Goal: Task Accomplishment & Management: Use online tool/utility

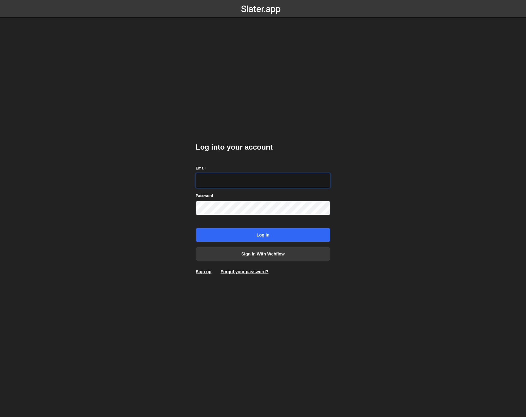
click at [233, 179] on input "Email" at bounding box center [263, 180] width 135 height 14
paste input "[EMAIL_ADDRESS][DOMAIN_NAME]"
type input "pablogonzalezday@gmail.com"
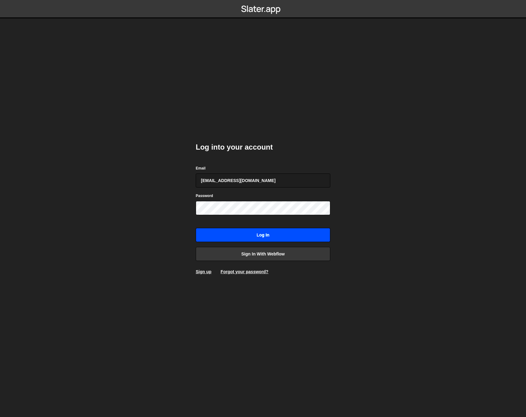
click at [280, 237] on input "Log in" at bounding box center [263, 235] width 135 height 14
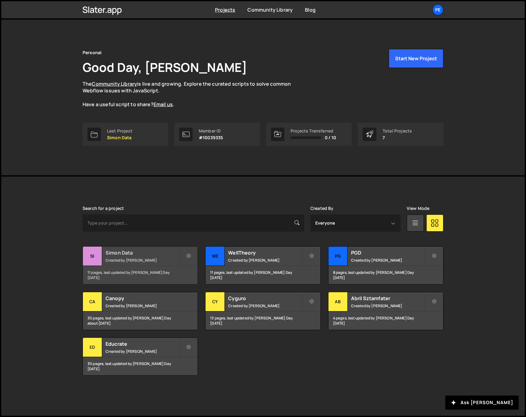
click at [133, 256] on div "Simon Data Created by Pablo Gonzalez Day" at bounding box center [140, 255] width 115 height 19
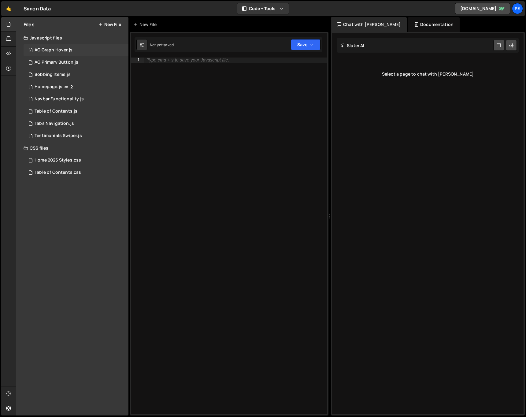
click at [52, 54] on div "1 AG Graph Hover.js 0" at bounding box center [76, 50] width 105 height 12
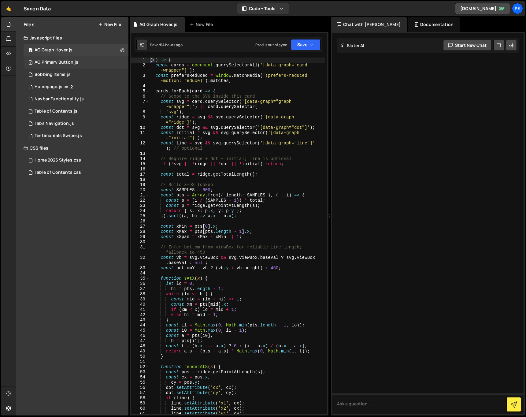
click at [56, 65] on div "1 AG Primary Button.js 0" at bounding box center [76, 62] width 105 height 12
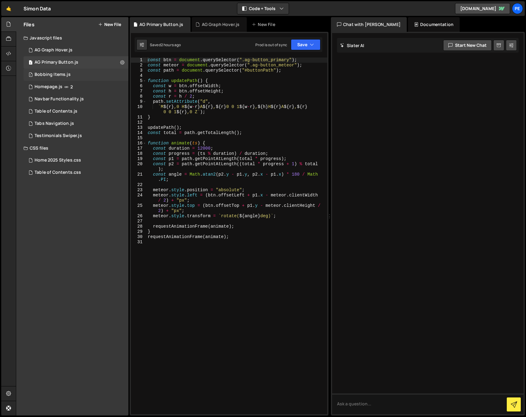
click at [55, 79] on div "1 Bobbing Items.js 0" at bounding box center [76, 74] width 105 height 12
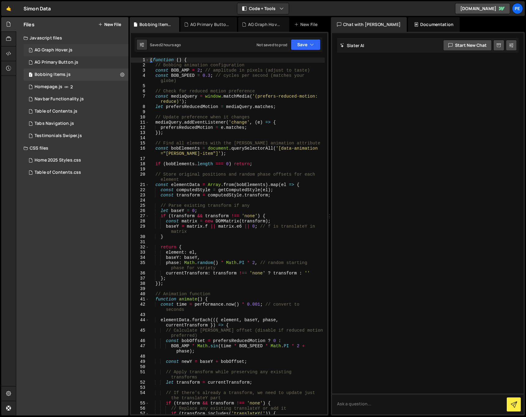
click at [64, 48] on div "AG Graph Hover.js" at bounding box center [54, 50] width 38 height 6
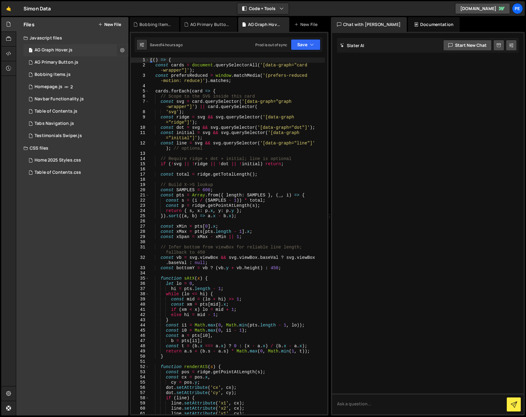
click at [117, 49] on button at bounding box center [122, 50] width 11 height 11
click at [145, 61] on button "Edit File Settings" at bounding box center [160, 63] width 60 height 12
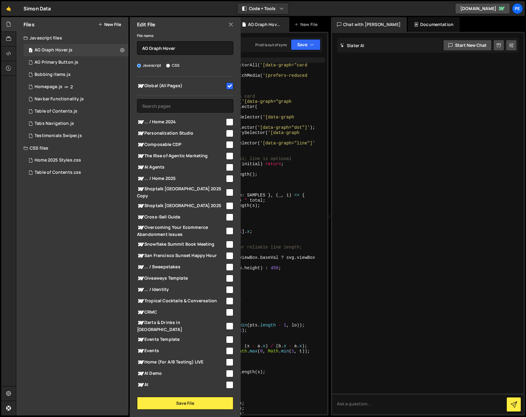
click at [228, 28] on div "Edit File" at bounding box center [185, 24] width 111 height 15
click at [229, 25] on icon at bounding box center [230, 24] width 5 height 7
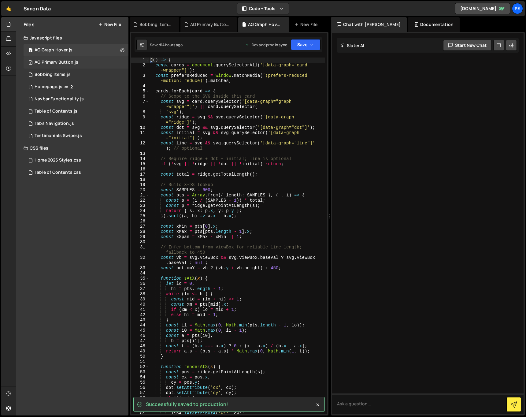
click at [123, 60] on div "1 AG Primary Button.js 0" at bounding box center [76, 62] width 105 height 12
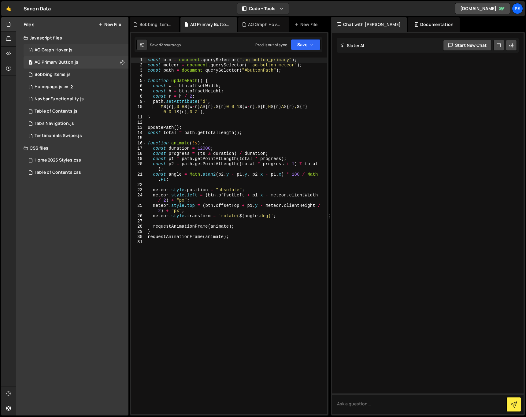
click at [124, 48] on div "1 AG Graph Hover.js 0" at bounding box center [76, 50] width 105 height 12
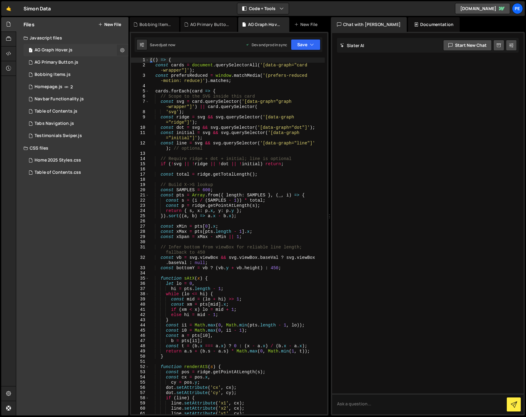
click at [122, 49] on icon at bounding box center [122, 50] width 4 height 6
type input "AG Graph Hover"
radio input "true"
checkbox input "true"
click at [140, 60] on button "Edit File Settings" at bounding box center [160, 63] width 60 height 12
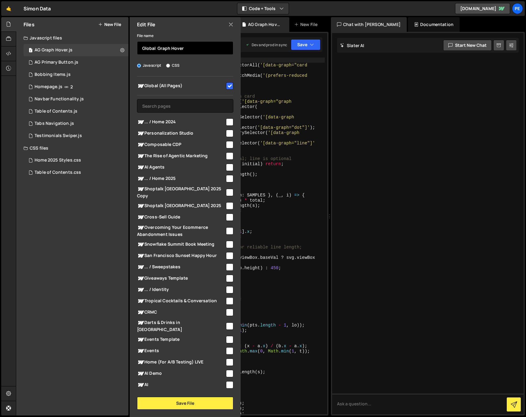
paste input ">"
type input "Global > Graph Hover"
click at [180, 399] on button "Save File" at bounding box center [185, 403] width 96 height 13
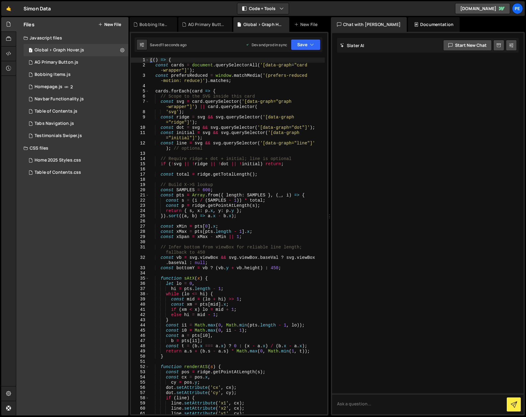
click at [240, 221] on div "(( ) => { const cards = document . querySelectorAll ( '[data-graph="card -wrapp…" at bounding box center [237, 240] width 176 height 367
click at [122, 61] on div "1 AG Primary Button.js 0" at bounding box center [76, 62] width 105 height 12
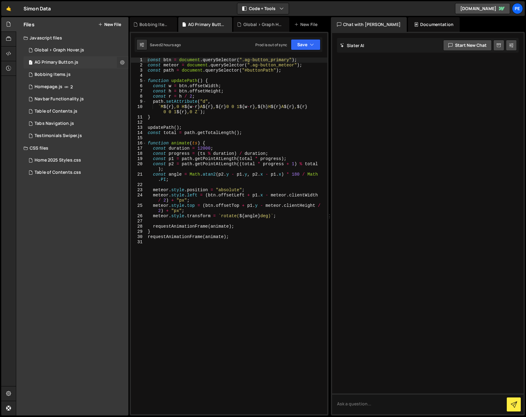
click at [121, 62] on icon at bounding box center [122, 62] width 4 height 6
type input "AG Primary Button"
radio input "true"
checkbox input "true"
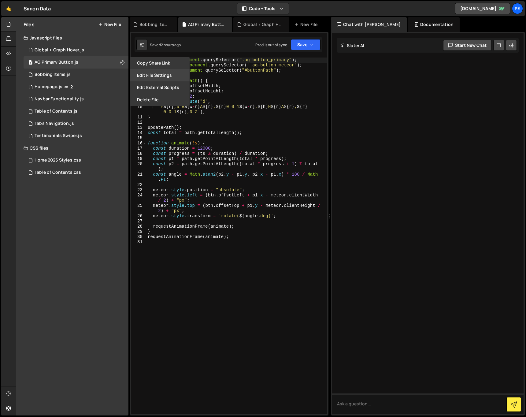
click at [150, 72] on button "Edit File Settings" at bounding box center [160, 75] width 60 height 12
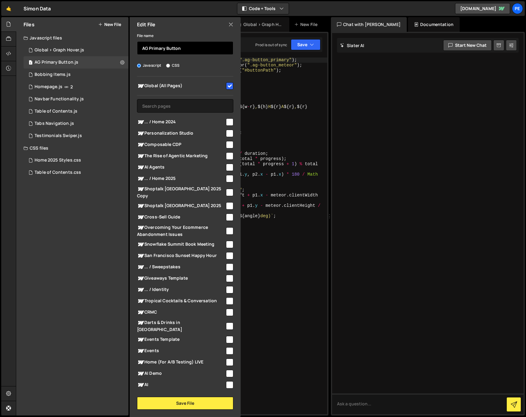
click at [148, 48] on input "AG Primary Button" at bounding box center [185, 47] width 96 height 13
paste input "Global >"
type input "Global > Primary Button"
click at [190, 399] on button "Save File" at bounding box center [185, 403] width 96 height 13
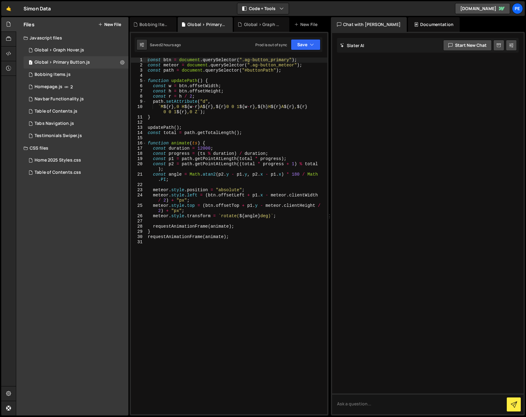
type textarea "meteor.style.top = (btn.offsetTop + p1.y - meteor.clientHeight / 2) + "px";"
click at [252, 208] on div "const btn = document . querySelector ( ".ag-button_primary" ) ; const meteor = …" at bounding box center [236, 240] width 181 height 367
click at [277, 10] on button "Code + Tools" at bounding box center [262, 8] width 51 height 11
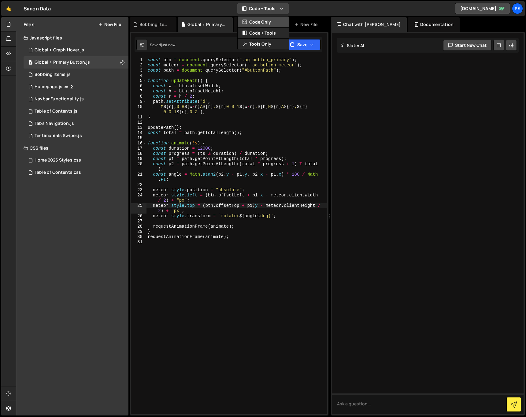
click at [268, 19] on button "Code Only" at bounding box center [263, 22] width 51 height 11
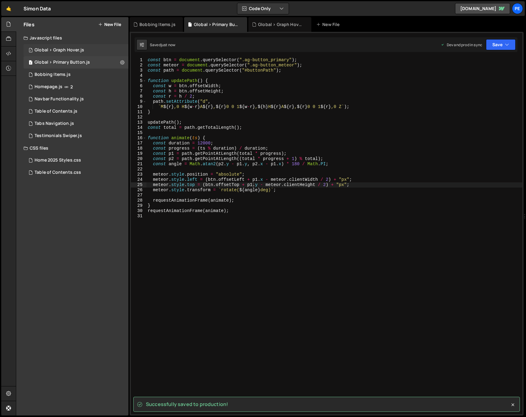
click at [121, 50] on div "1 Global > Graph Hover.js 0" at bounding box center [76, 50] width 105 height 12
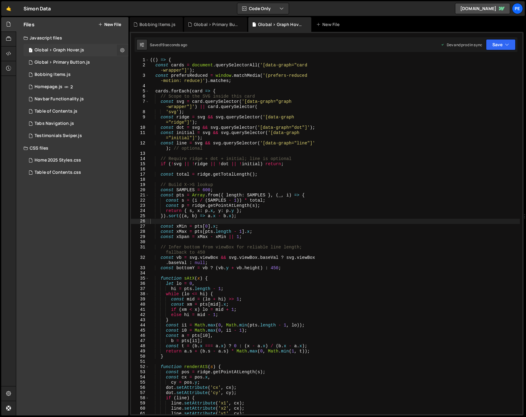
click at [122, 50] on icon at bounding box center [122, 50] width 4 height 6
type input "Global > Graph Hover"
radio input "true"
checkbox input "true"
click at [83, 64] on div "Global > Primary Button.js" at bounding box center [62, 63] width 55 height 6
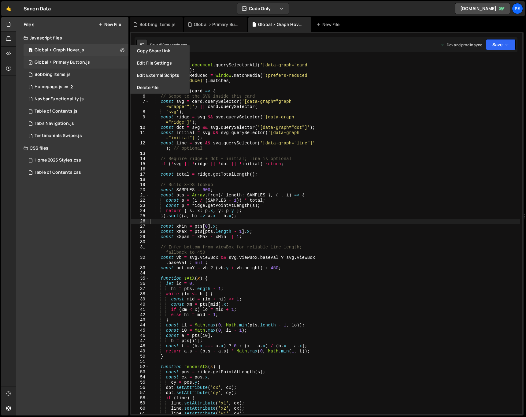
checkbox input "false"
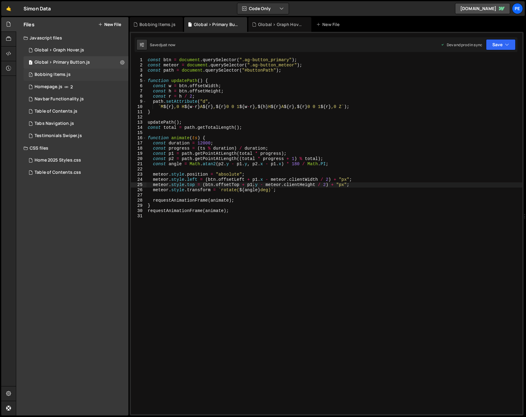
click at [99, 72] on div "1 Bobbing Items.js 0" at bounding box center [76, 74] width 105 height 12
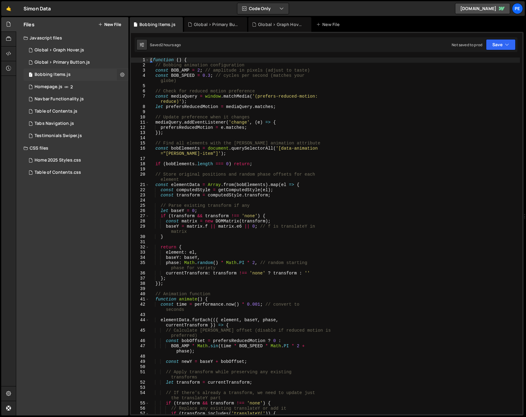
click at [120, 75] on icon at bounding box center [122, 75] width 4 height 6
type input "Bobbing Items"
radio input "true"
checkbox input "true"
click at [149, 87] on button "Edit File Settings" at bounding box center [160, 87] width 60 height 12
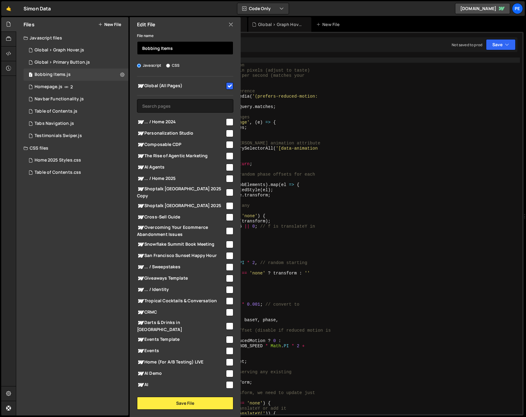
click at [200, 45] on input "Bobbing Items" at bounding box center [185, 47] width 96 height 13
paste input "Global >"
type input "Global > Bobbing Items"
click at [180, 400] on button "Save File" at bounding box center [185, 403] width 96 height 13
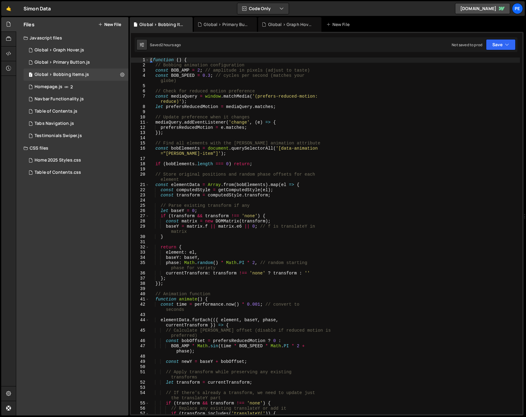
click at [334, 106] on div "( function ( ) { // Bobbing animation configuration const BOB_AMP = 2 ; // ampl…" at bounding box center [334, 243] width 371 height 372
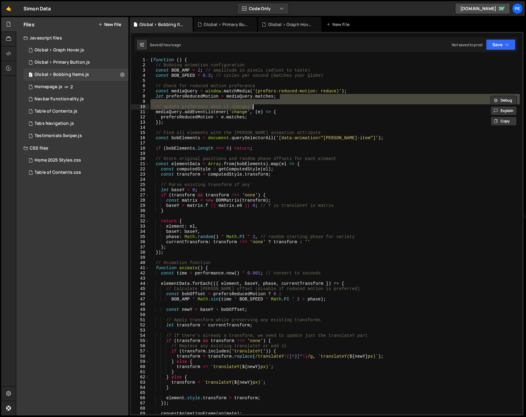
click at [288, 106] on div "( function ( ) { // Bobbing animation configuration const BOB_AMP = 2 ; // ampl…" at bounding box center [334, 235] width 371 height 357
type textarea "// Update preference when it changes"
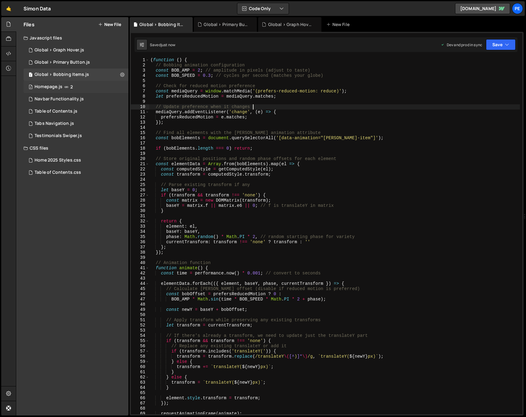
click at [90, 86] on div "2 Homepage.js 2" at bounding box center [76, 87] width 105 height 12
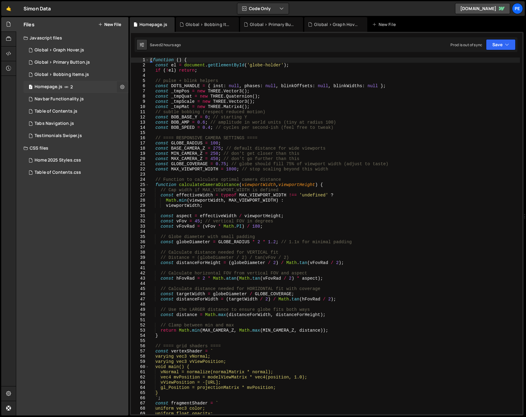
click at [126, 88] on button at bounding box center [122, 86] width 11 height 11
type input "Homepage"
radio input "true"
checkbox input "true"
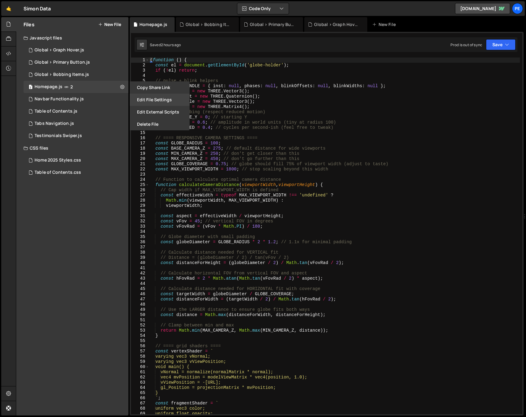
click at [143, 100] on button "Edit File Settings" at bounding box center [160, 100] width 60 height 12
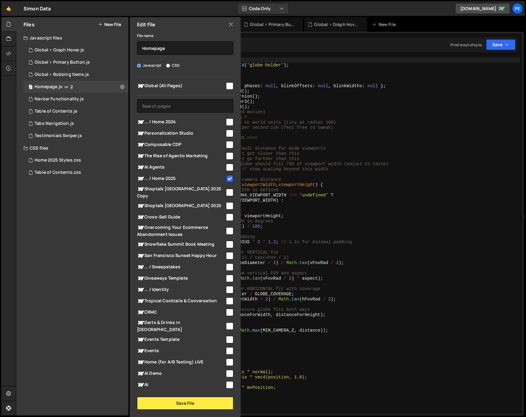
type textarea "const _tmpMat = new THREE.Matrix4();"
click at [292, 106] on div "( function ( ) { const el = document . getElementById ( 'globe-holder' ) ; if (…" at bounding box center [334, 240] width 371 height 367
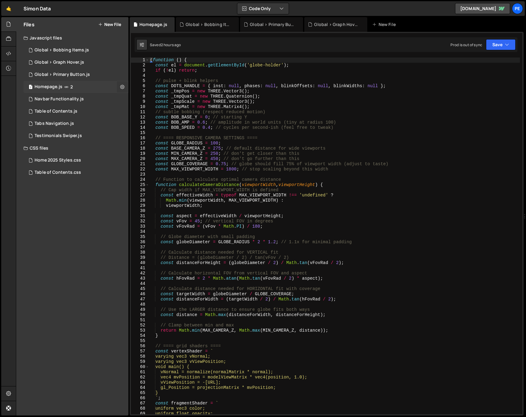
click at [121, 87] on icon at bounding box center [122, 87] width 4 height 6
type input "Homepage"
radio input "true"
checkbox input "true"
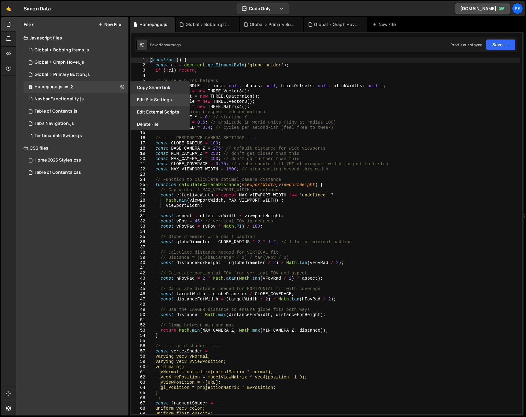
click at [157, 98] on button "Edit File Settings" at bounding box center [160, 100] width 60 height 12
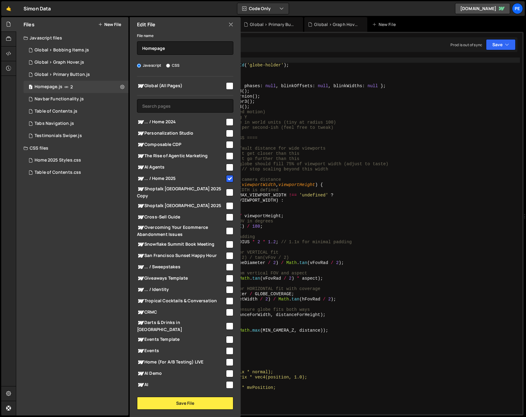
click at [228, 181] on input "checkbox" at bounding box center [229, 178] width 7 height 7
checkbox input "false"
click at [194, 102] on input "text" at bounding box center [185, 105] width 96 height 13
type input "g"
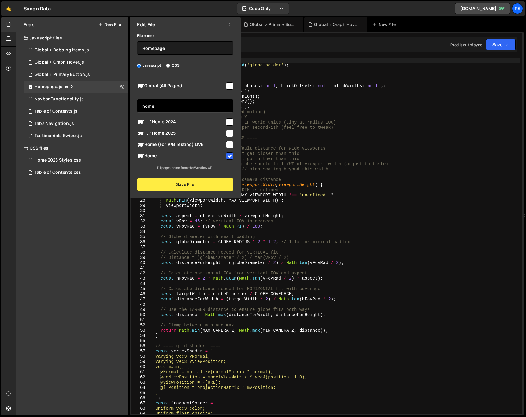
type input "home"
click at [231, 131] on input "checkbox" at bounding box center [229, 133] width 7 height 7
checkbox input "true"
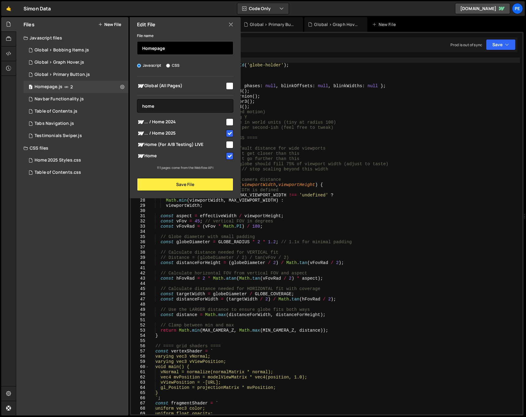
click at [174, 50] on input "Homepage" at bounding box center [185, 47] width 96 height 13
type input "G"
paste input ">"
type input "Home > Globe"
click at [173, 188] on button "Save File" at bounding box center [185, 184] width 96 height 13
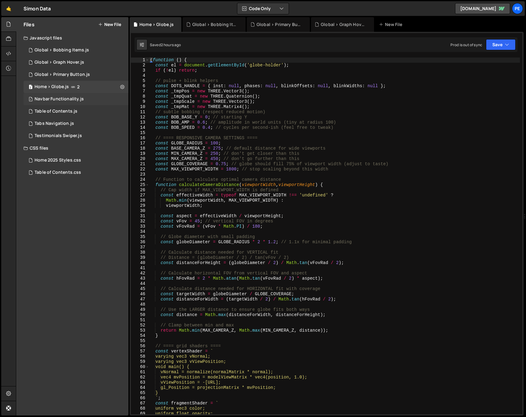
click at [111, 99] on div "1 Navbar Functionality.js 0" at bounding box center [76, 99] width 105 height 12
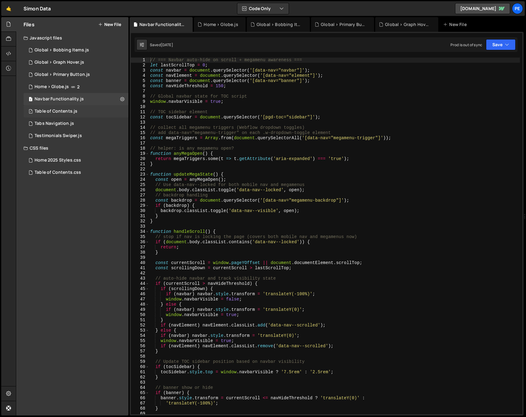
click at [117, 113] on div "1 Table of Contents.js 0" at bounding box center [76, 111] width 105 height 12
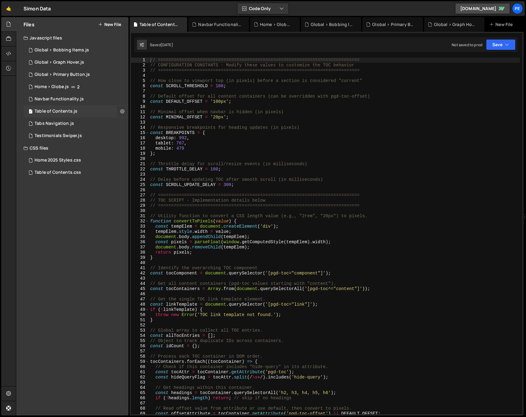
click at [120, 113] on icon at bounding box center [122, 111] width 4 height 6
type input "Table of Contents"
radio input "true"
checkbox input "true"
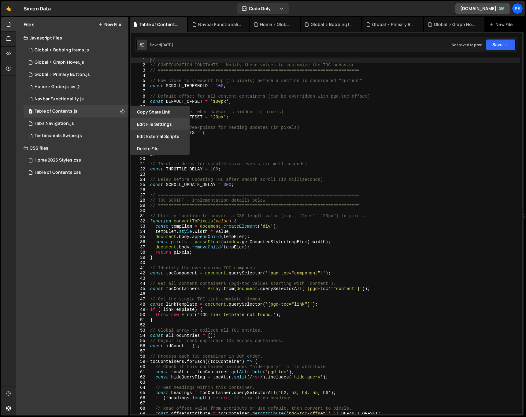
click at [135, 121] on button "Edit File Settings" at bounding box center [160, 124] width 60 height 12
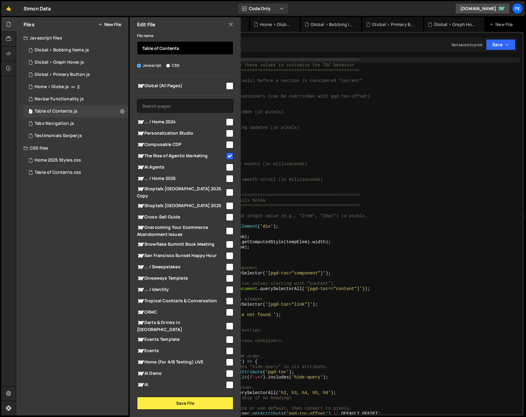
click at [162, 47] on input "Table of Contents" at bounding box center [185, 47] width 96 height 13
paste input ">"
type input "Guide > Table of Contents"
click at [175, 404] on button "Save File" at bounding box center [185, 403] width 96 height 13
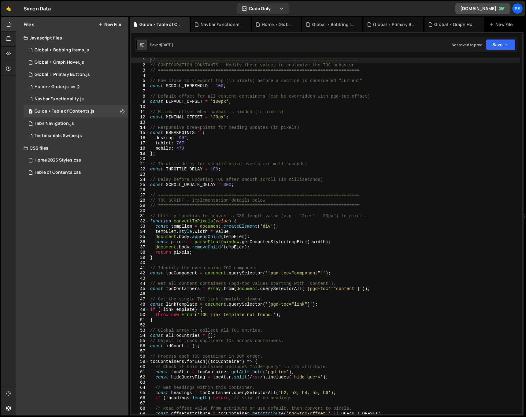
type textarea "// ============================================================================="
click at [292, 203] on div "// ============================================================================…" at bounding box center [334, 240] width 371 height 367
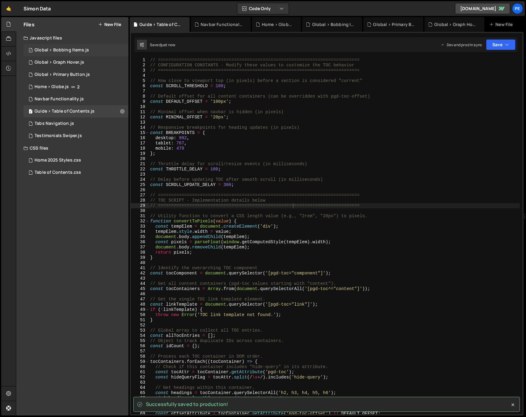
click at [76, 50] on div "Global > Bobbing Items.js" at bounding box center [62, 50] width 54 height 6
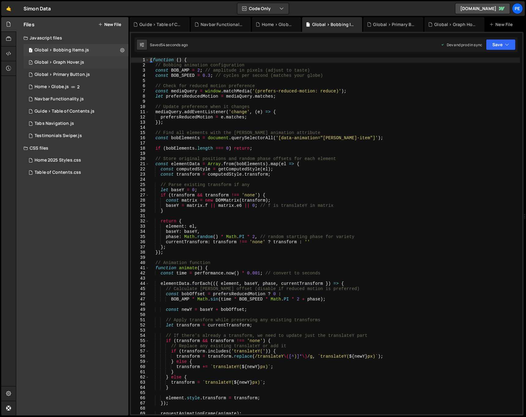
click at [76, 67] on div "1 Global > Graph Hover.js 0" at bounding box center [76, 62] width 105 height 12
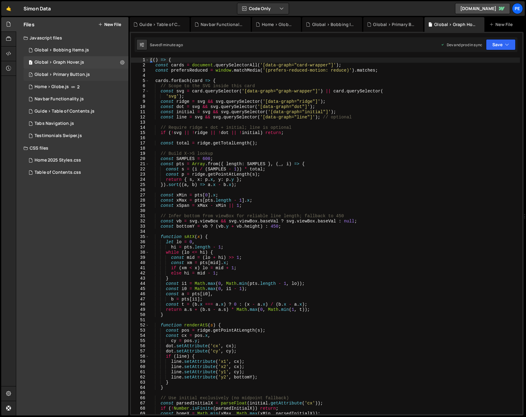
click at [84, 73] on div "Global > Primary Button.js" at bounding box center [62, 75] width 55 height 6
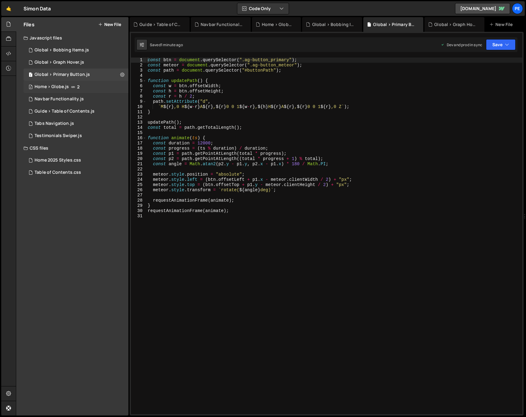
click at [83, 82] on div "2 Home > Globe.js 2" at bounding box center [76, 87] width 105 height 12
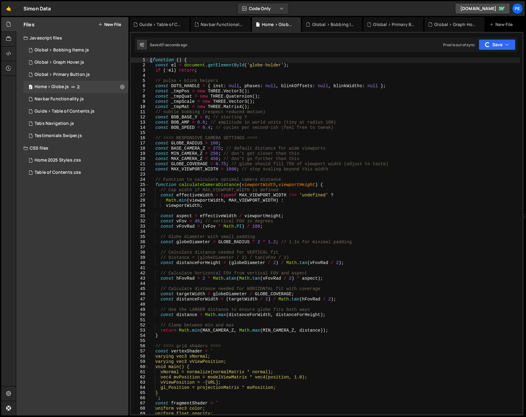
type textarea "const MAX_CAMERA_Z = 450; // don't go further than this"
click at [347, 158] on div "( function ( ) { const el = document . getElementById ( 'globe-holder' ) ; if (…" at bounding box center [334, 240] width 371 height 367
click at [91, 109] on div "Guide > Table of Contents.js" at bounding box center [65, 112] width 60 height 6
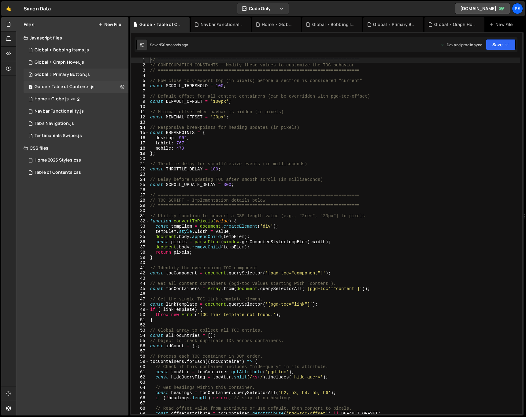
click at [121, 75] on div "1 Global > Primary Button.js 0" at bounding box center [76, 74] width 105 height 12
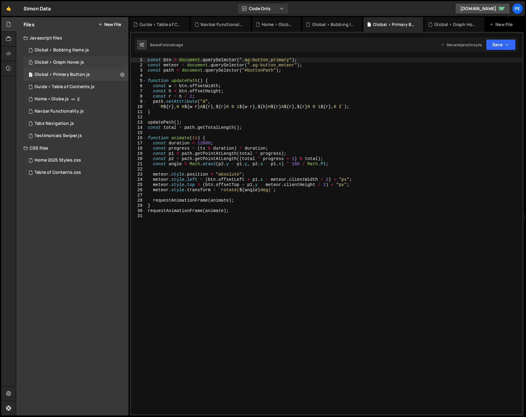
click at [109, 58] on div "1 Global > Graph Hover.js 0" at bounding box center [76, 62] width 105 height 12
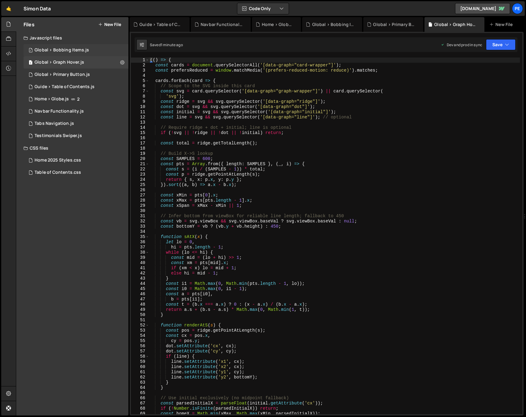
click at [109, 52] on div "1 Global > Bobbing Items.js 0" at bounding box center [76, 50] width 105 height 12
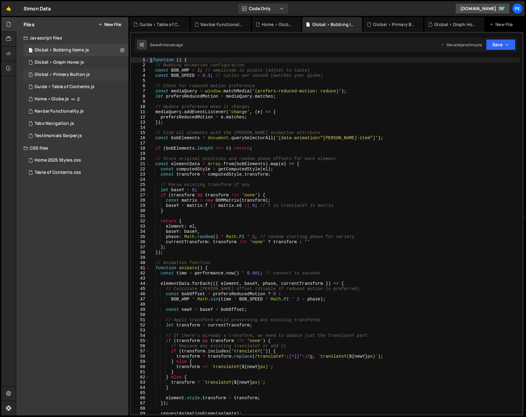
click at [103, 75] on div "1 Global > Primary Button.js 0" at bounding box center [76, 74] width 105 height 12
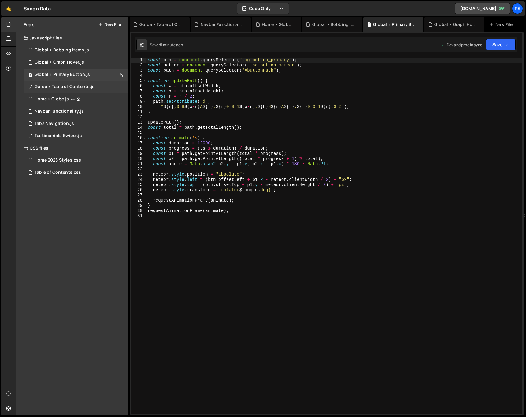
click at [103, 86] on div "1 Guide > Table of Contents.js 0" at bounding box center [76, 87] width 105 height 12
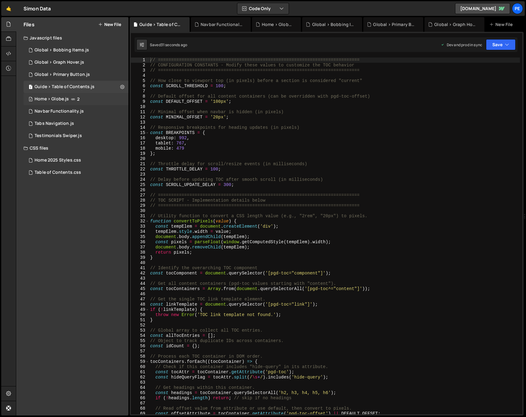
click at [98, 97] on div "2 Home > Globe.js 2" at bounding box center [76, 99] width 105 height 12
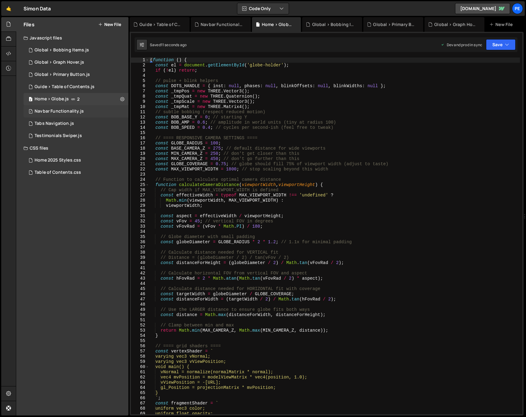
click at [97, 106] on div "1 Navbar Functionality.js 0" at bounding box center [76, 111] width 105 height 12
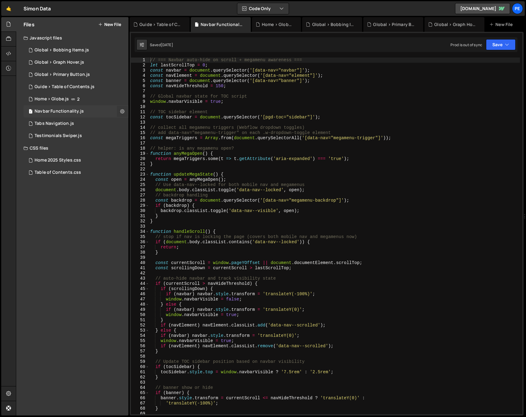
click at [124, 113] on icon at bounding box center [122, 111] width 4 height 6
type input "Navbar Functionality"
radio input "true"
checkbox input "true"
click at [153, 121] on button "Edit File Settings" at bounding box center [160, 124] width 60 height 12
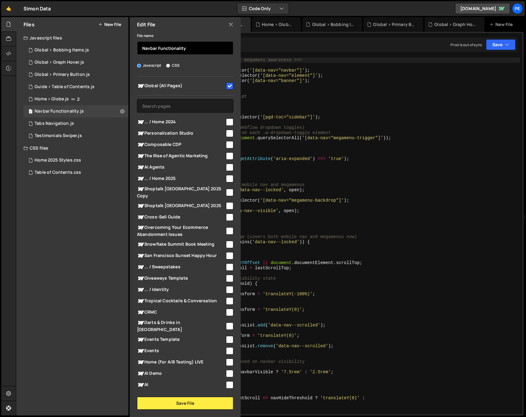
click at [166, 49] on input "Navbar Functionality" at bounding box center [185, 47] width 96 height 13
paste input ">"
type input "Global > Nav Functionality"
click at [192, 403] on button "Save File" at bounding box center [185, 403] width 96 height 13
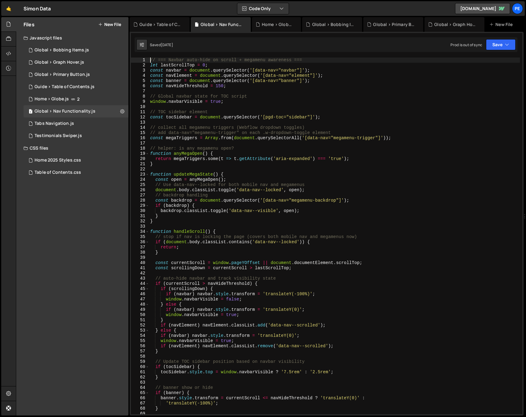
type textarea "} else {"
click at [236, 303] on div "// === Navbar auto-hide on scroll + megamenu awareness === let lastScrollTop = …" at bounding box center [334, 240] width 371 height 367
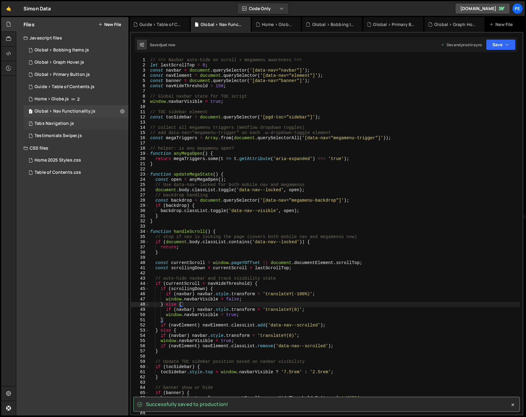
click at [97, 124] on div "1 Tabs Navigation.js 0" at bounding box center [76, 123] width 105 height 12
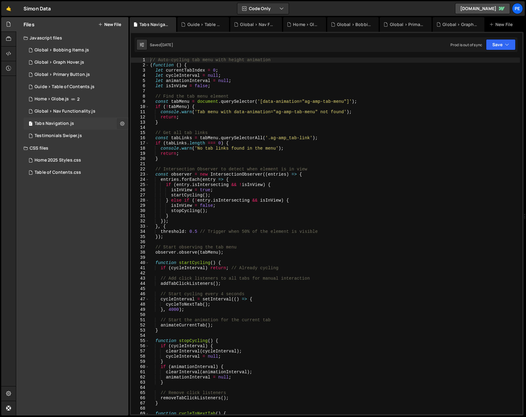
click at [120, 123] on button at bounding box center [122, 123] width 11 height 11
type input "Tabs Navigation"
radio input "true"
checkbox input "true"
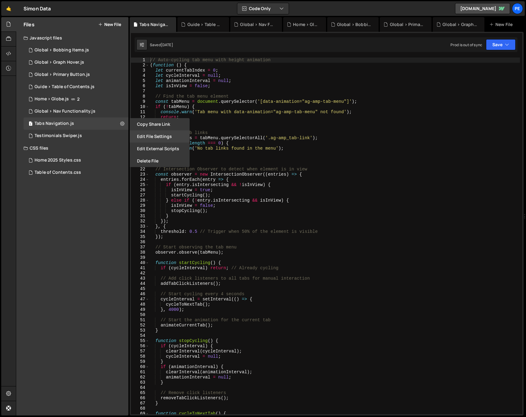
click at [145, 133] on button "Edit File Settings" at bounding box center [160, 136] width 60 height 12
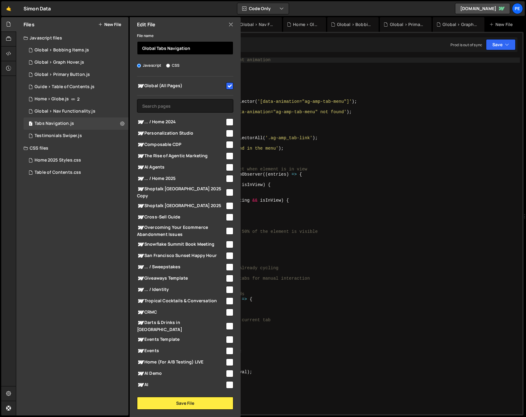
paste input ">"
type input "Global > Tabs Auto Nav"
click at [181, 399] on button "Save File" at bounding box center [185, 403] width 96 height 13
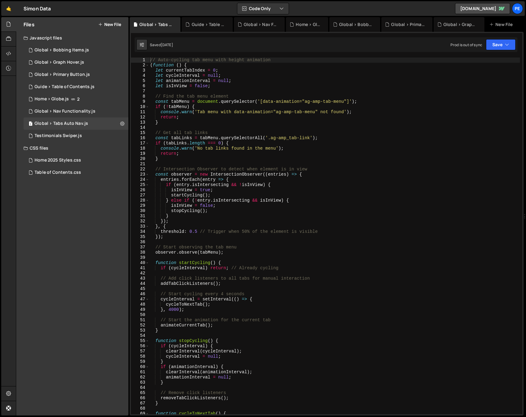
type textarea "if (tabLinks.length === 0) {"
click at [284, 143] on div "// Auto-cycling tab menu with height animation ( function ( ) { let currentTabI…" at bounding box center [334, 240] width 371 height 367
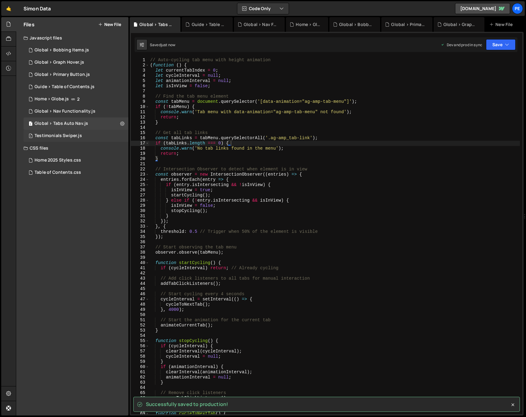
click at [122, 136] on div "1 Testimonials Swiper.js 0" at bounding box center [76, 136] width 105 height 12
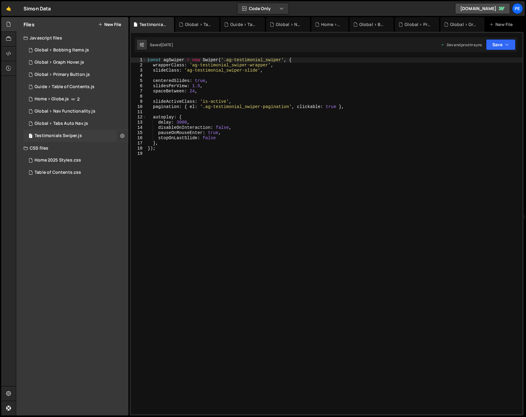
scroll to position [45, 0]
click at [122, 136] on icon at bounding box center [122, 136] width 4 height 6
type input "Testimonials Swiper"
radio input "true"
checkbox input "true"
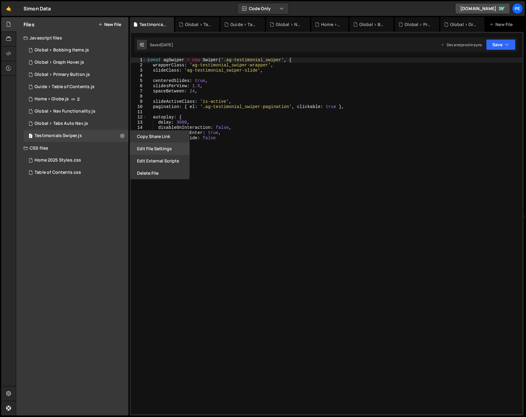
click at [144, 150] on button "Edit File Settings" at bounding box center [160, 149] width 60 height 12
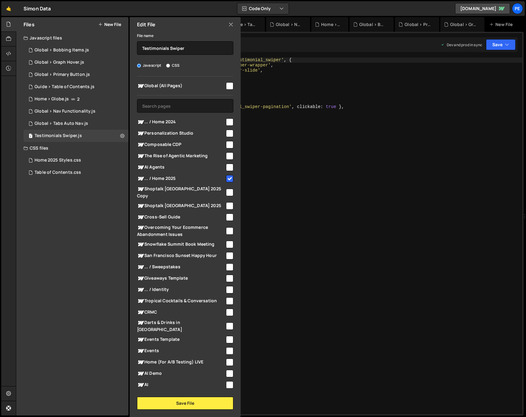
click at [180, 97] on div "Global (All Pages) ... / Home 2024" at bounding box center [185, 232] width 111 height 313
click at [179, 106] on input "text" at bounding box center [185, 105] width 96 height 13
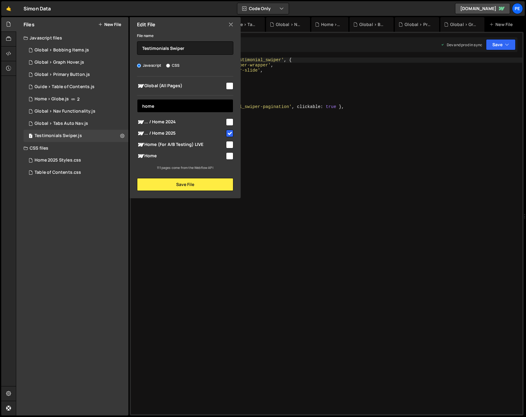
type input "home"
click at [227, 157] on input "checkbox" at bounding box center [229, 155] width 7 height 7
checkbox input "true"
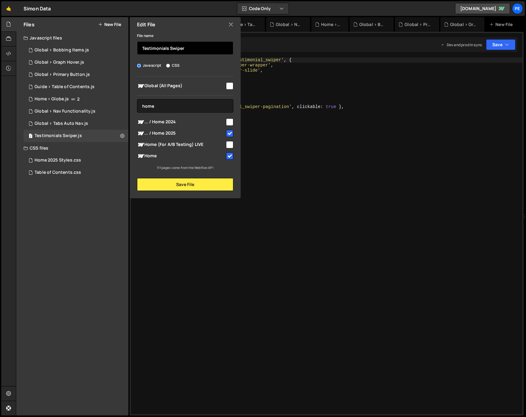
click at [193, 50] on input "Testimonials Swiper" at bounding box center [185, 47] width 96 height 13
paste input ">"
type input "Home > Testimonials Swiper"
click at [186, 183] on button "Save File" at bounding box center [185, 184] width 96 height 13
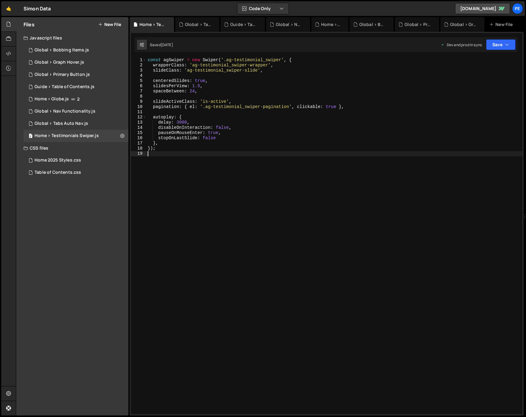
click at [296, 170] on div "const agSwiper = new Swiper ( '.ag-testimonial_swiper' , { wrapperClass : 'ag-t…" at bounding box center [334, 240] width 376 height 367
click at [93, 49] on div "1 Global > Bobbing Items.js 0" at bounding box center [76, 50] width 105 height 12
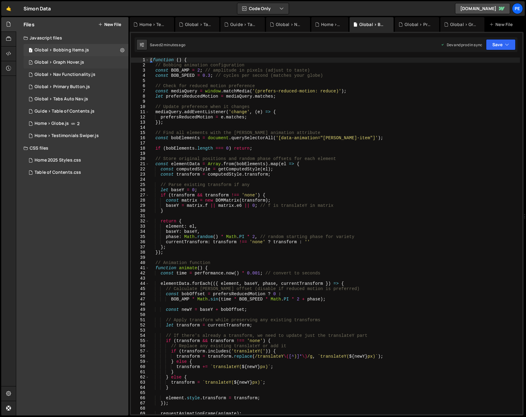
click at [90, 63] on div "1 Global > Graph Hover.js 0" at bounding box center [76, 62] width 105 height 12
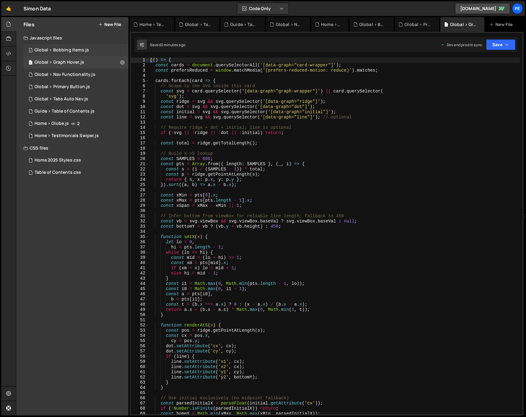
click at [120, 48] on div "1 Global > Bobbing Items.js 0" at bounding box center [76, 50] width 105 height 12
click at [121, 49] on icon at bounding box center [122, 50] width 4 height 6
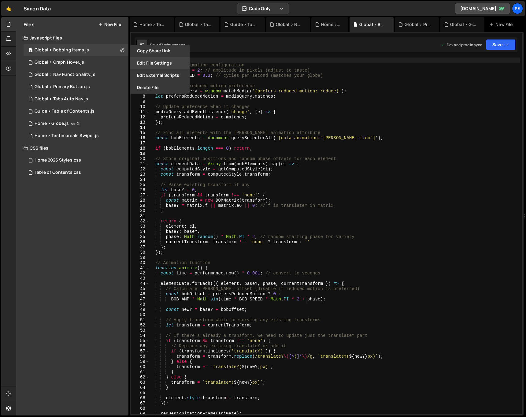
click at [149, 61] on button "Edit File Settings" at bounding box center [160, 63] width 60 height 12
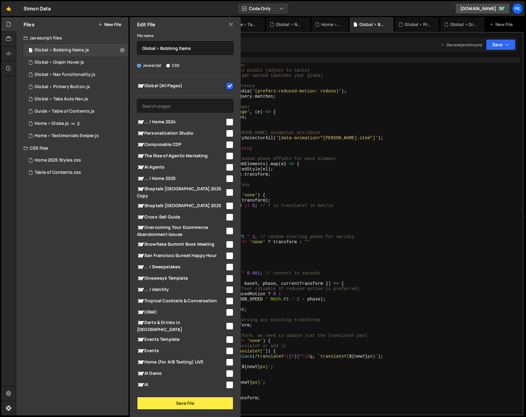
click at [231, 27] on icon at bounding box center [230, 24] width 5 height 7
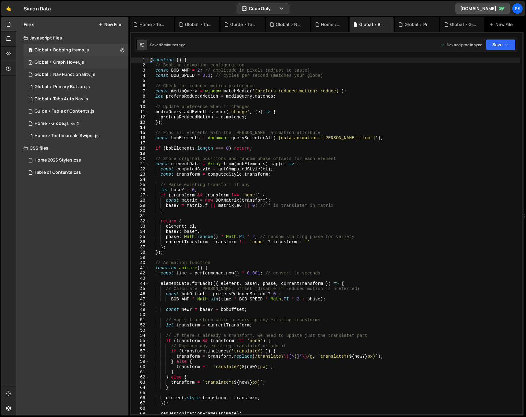
click at [125, 59] on div "1 Global > Graph Hover.js 0" at bounding box center [76, 62] width 105 height 12
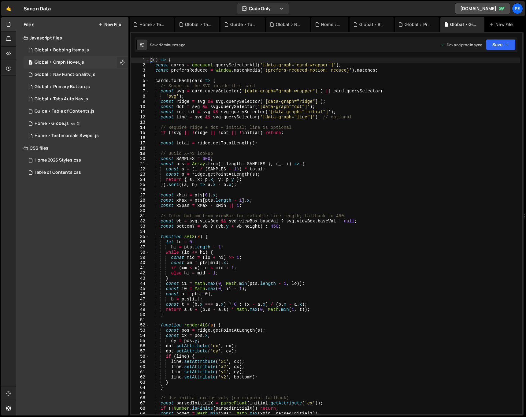
click at [123, 61] on icon at bounding box center [122, 62] width 4 height 6
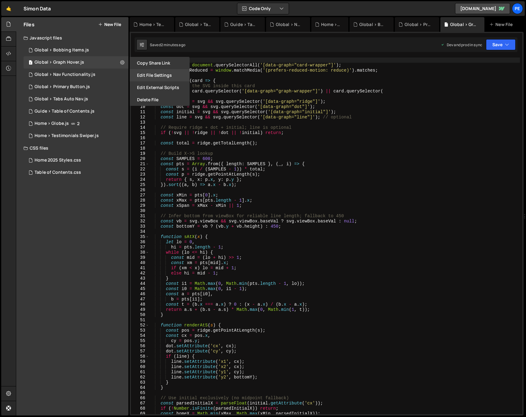
click at [160, 76] on button "Edit File Settings" at bounding box center [160, 75] width 60 height 12
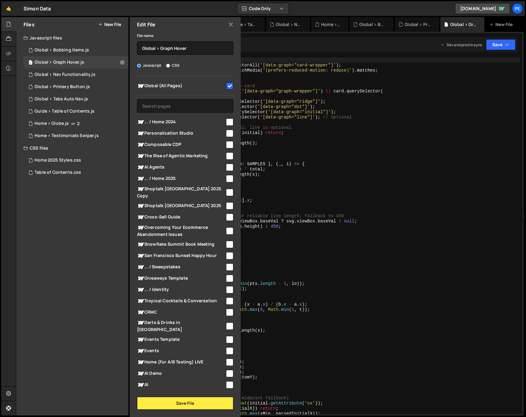
click at [232, 24] on icon at bounding box center [230, 24] width 5 height 7
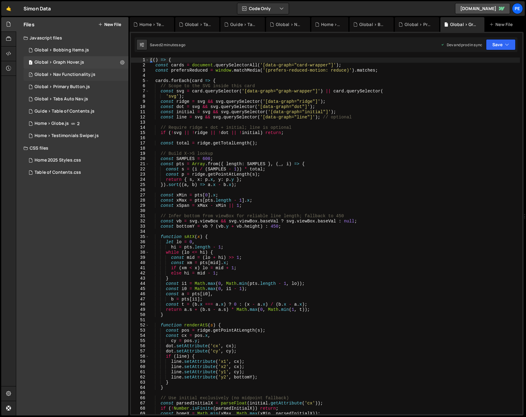
click at [120, 73] on div "1 Global > Nav Functionality.js 0" at bounding box center [76, 74] width 105 height 12
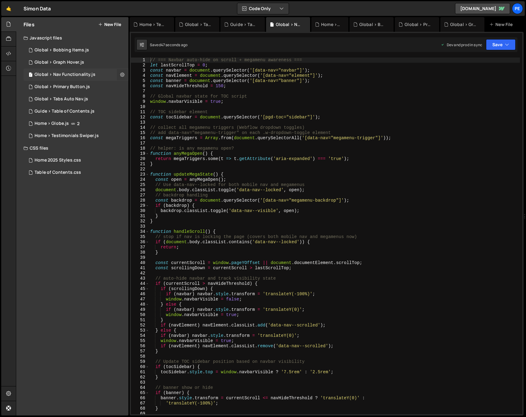
click at [122, 74] on icon at bounding box center [122, 75] width 4 height 6
click at [141, 85] on button "Edit File Settings" at bounding box center [160, 87] width 60 height 12
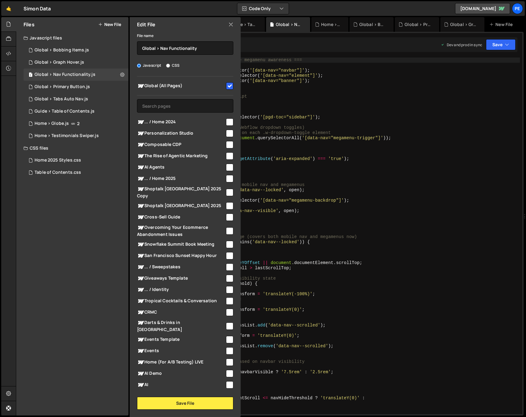
click at [231, 24] on icon at bounding box center [230, 24] width 5 height 7
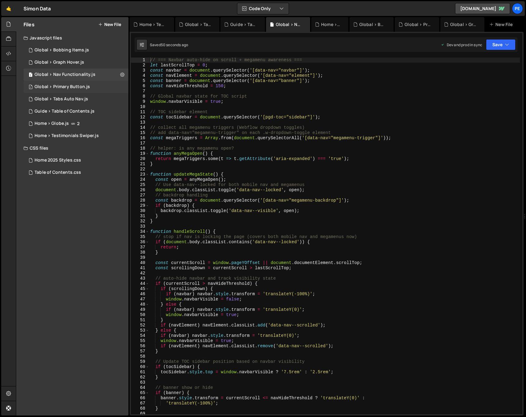
click at [126, 83] on div "1 Global > Primary Button.js 0" at bounding box center [76, 87] width 105 height 12
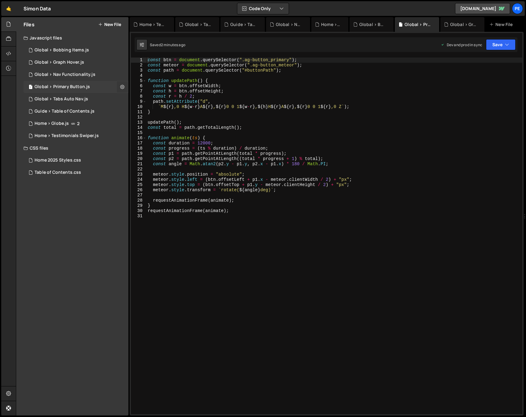
click at [123, 85] on icon at bounding box center [122, 87] width 4 height 6
click at [135, 96] on button "Edit File Settings" at bounding box center [160, 100] width 60 height 12
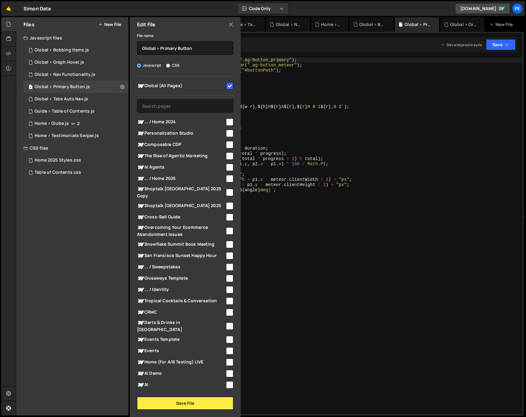
click at [231, 24] on icon at bounding box center [230, 24] width 5 height 7
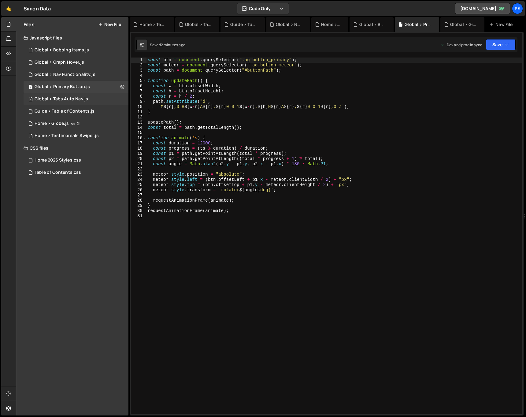
click at [119, 98] on div "1 Global > Tabs Auto Nav.js 0" at bounding box center [76, 99] width 105 height 12
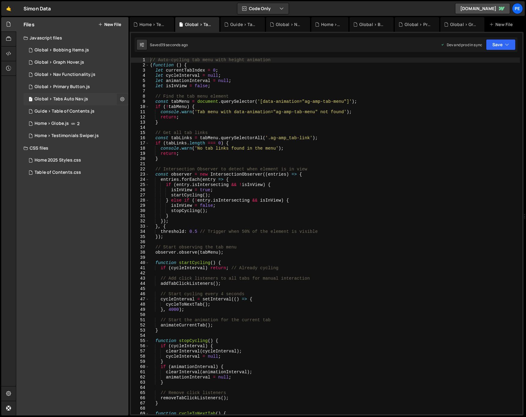
click at [121, 98] on icon at bounding box center [122, 99] width 4 height 6
click at [140, 107] on button "Edit File Settings" at bounding box center [160, 112] width 60 height 12
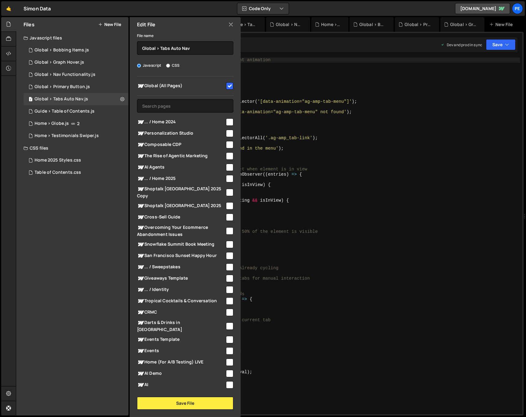
click at [230, 25] on icon at bounding box center [230, 24] width 5 height 7
checkbox input "false"
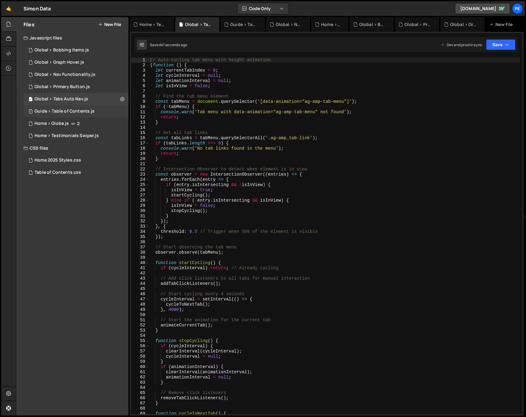
click at [114, 113] on div "1 Guide > Table of Contents.js 0" at bounding box center [76, 111] width 105 height 12
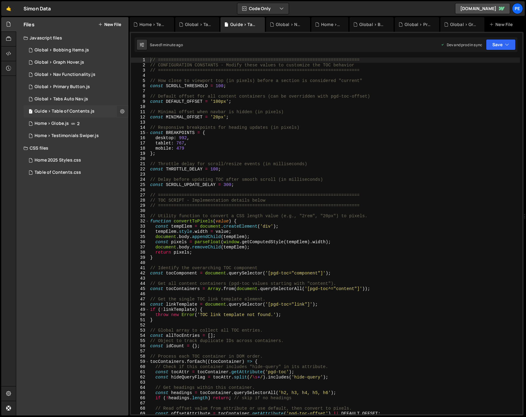
click at [125, 113] on button at bounding box center [122, 111] width 11 height 11
type input "Guide > Table of Contents"
radio input "true"
checkbox input "true"
click at [146, 124] on button "Edit File Settings" at bounding box center [160, 124] width 60 height 12
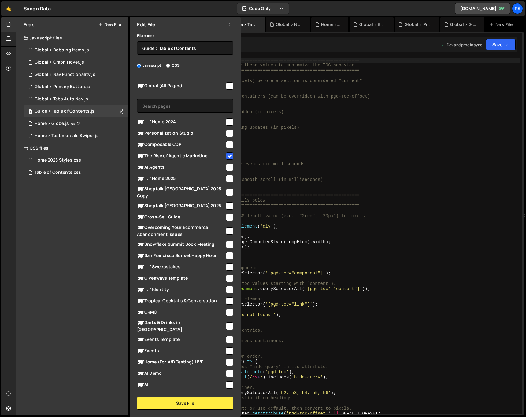
click at [232, 26] on icon at bounding box center [230, 24] width 5 height 7
checkbox input "false"
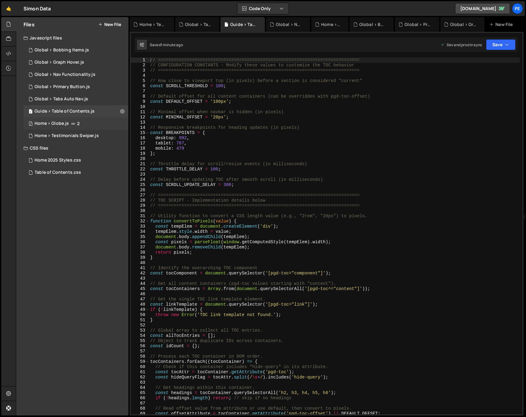
click at [119, 124] on div "2 Home > Globe.js 2" at bounding box center [76, 123] width 105 height 12
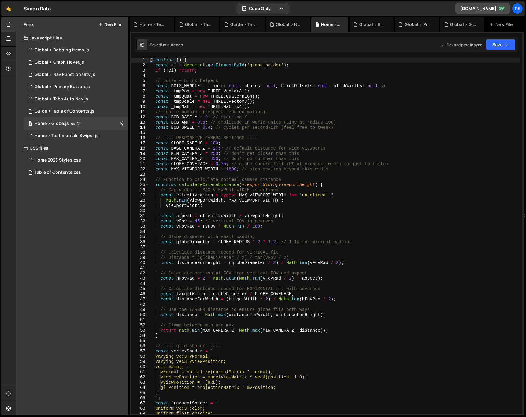
click at [122, 124] on icon at bounding box center [122, 123] width 4 height 6
type input "Home > Globe"
radio input "true"
checkbox input "true"
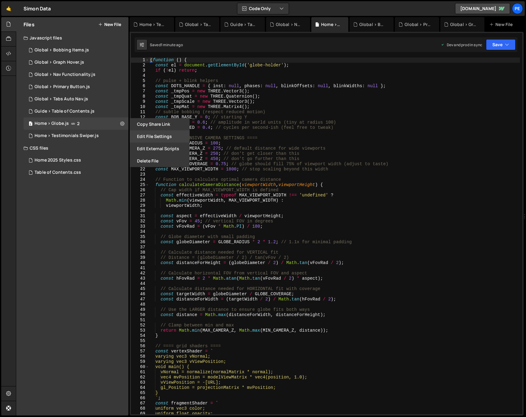
click at [137, 133] on button "Edit File Settings" at bounding box center [160, 136] width 60 height 12
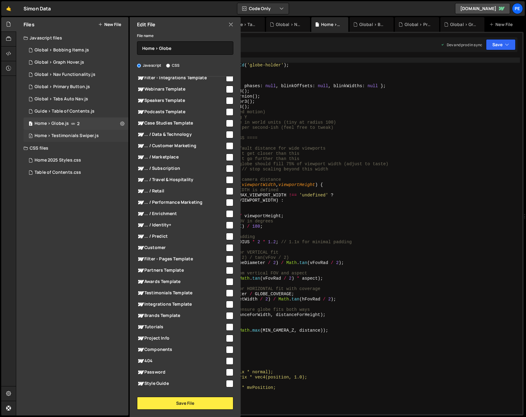
click at [121, 134] on div "2 Home > Testimonials Swiper.js 0" at bounding box center [76, 136] width 105 height 12
checkbox input "false"
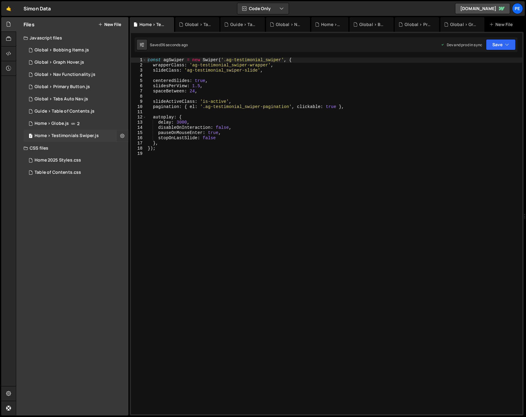
click at [122, 136] on icon at bounding box center [122, 136] width 4 height 6
type input "Home > Testimonials Swiper"
radio input "true"
checkbox input "true"
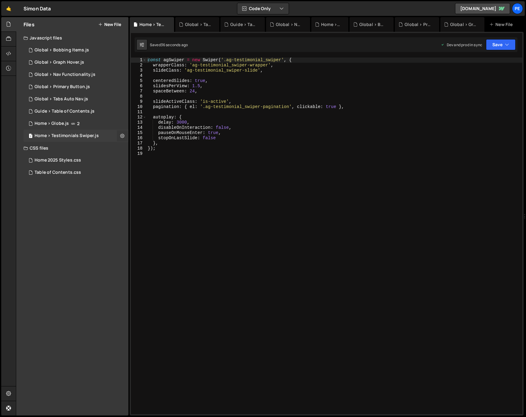
scroll to position [45, 0]
click at [144, 146] on button "Edit File Settings" at bounding box center [160, 149] width 60 height 12
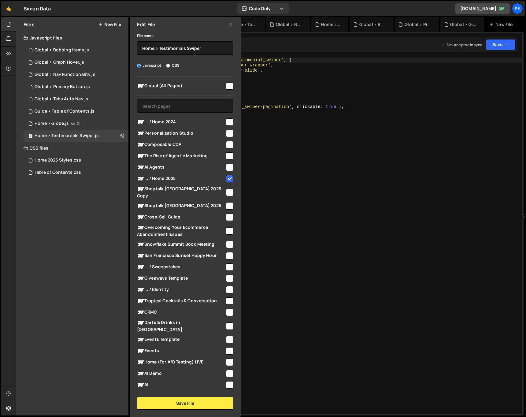
scroll to position [0, 0]
click at [227, 24] on div "Edit File" at bounding box center [185, 24] width 111 height 15
click at [231, 23] on icon at bounding box center [230, 24] width 5 height 7
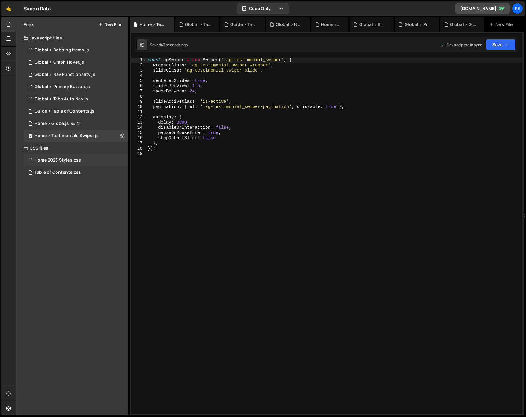
click at [106, 168] on div "Table of Contents.css 0" at bounding box center [76, 172] width 105 height 12
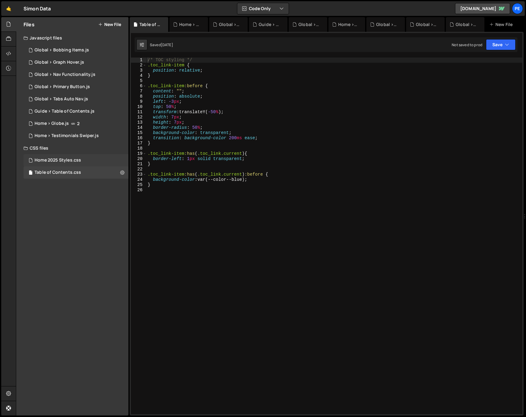
click at [105, 163] on div "Home 2025 Styles.css 0" at bounding box center [76, 160] width 105 height 12
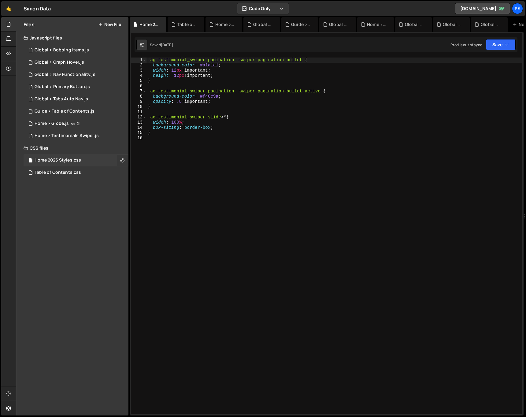
click at [119, 159] on button at bounding box center [122, 160] width 11 height 11
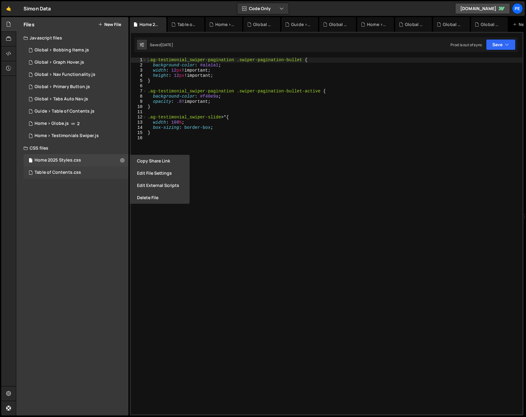
click at [97, 170] on div "Table of Contents.css 0" at bounding box center [76, 172] width 105 height 12
radio input "true"
checkbox input "false"
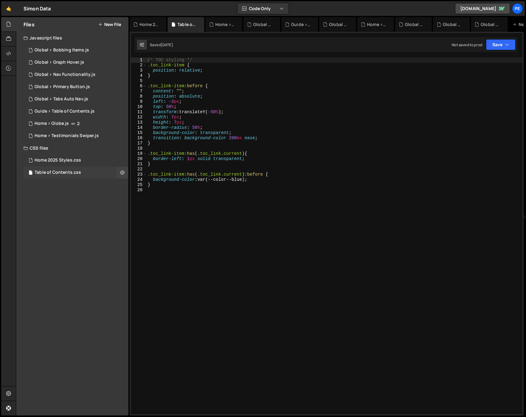
click at [101, 171] on div "Table of Contents.css 0" at bounding box center [76, 172] width 105 height 12
click at [101, 163] on div "Home 2025 Styles.css 0" at bounding box center [76, 160] width 105 height 12
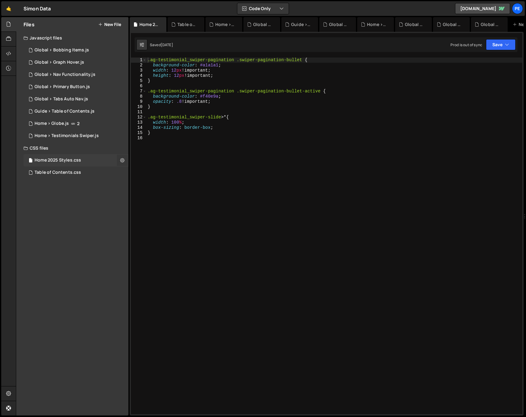
click at [120, 158] on button at bounding box center [122, 160] width 11 height 11
type input "Home 2025 Styles"
radio input "false"
radio input "true"
checkbox input "true"
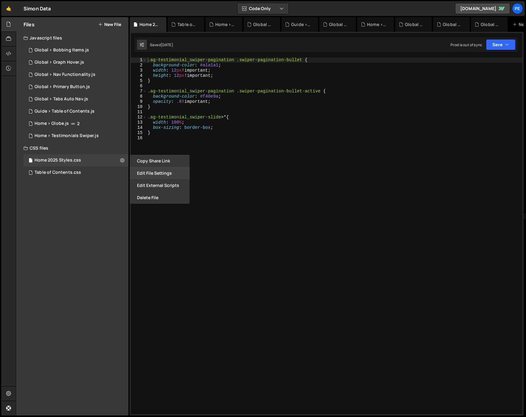
click at [161, 170] on button "Edit File Settings" at bounding box center [160, 173] width 60 height 12
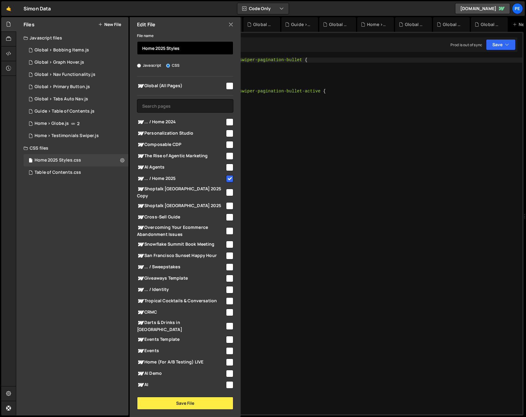
click at [172, 46] on input "Home 2025 Styles" at bounding box center [185, 47] width 96 height 13
type input "Testimonial Styles"
click at [206, 104] on input "text" at bounding box center [185, 105] width 96 height 13
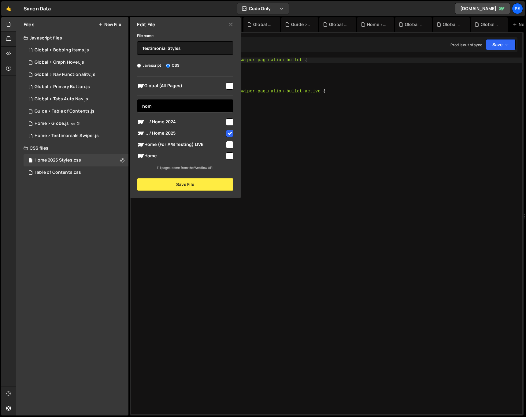
type input "hom"
click at [232, 157] on input "checkbox" at bounding box center [229, 155] width 7 height 7
checkbox input "true"
drag, startPoint x: 215, startPoint y: 181, endPoint x: 158, endPoint y: 72, distance: 123.0
click at [157, 74] on div "File name Testimonial Styles Javascript CSS Global (All Pages) hom" at bounding box center [185, 111] width 111 height 159
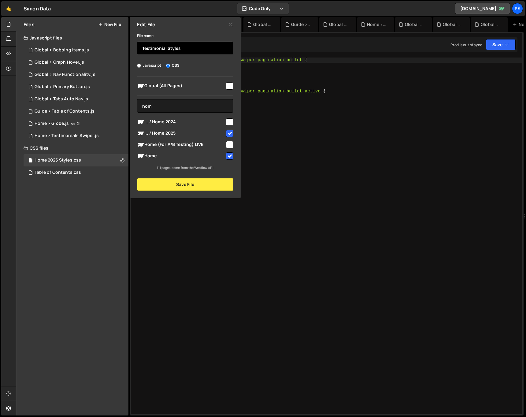
click at [168, 51] on input "Testimonial Styles" at bounding box center [185, 47] width 96 height 13
paste input ">"
type input "Home > Testimonial Styles"
click at [195, 183] on button "Save File" at bounding box center [185, 184] width 96 height 13
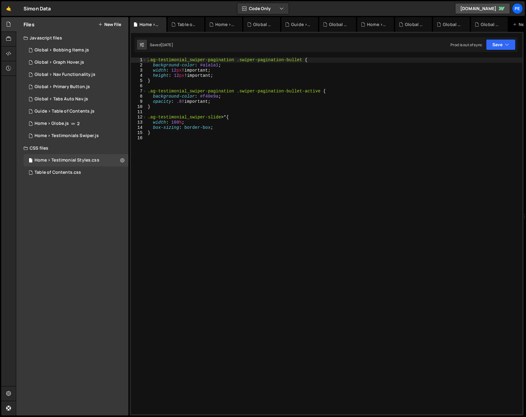
click at [228, 201] on div ".ag-testimonial_swiper-pagination .swiper-pagination-bullet { background-color …" at bounding box center [334, 240] width 376 height 367
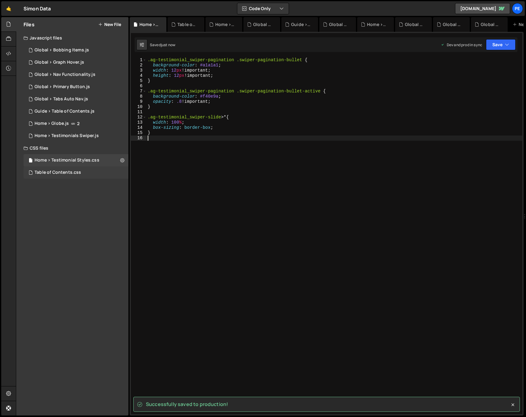
click at [120, 172] on div "Table of Contents.css 0" at bounding box center [76, 172] width 105 height 12
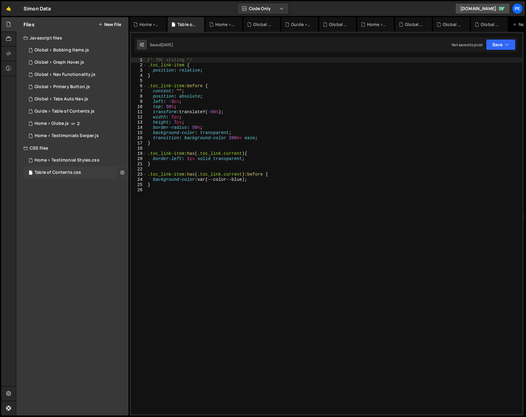
click at [122, 173] on icon at bounding box center [122, 172] width 4 height 6
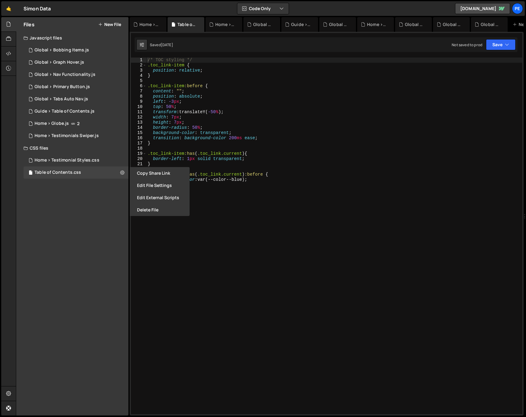
click at [152, 182] on button "Edit File Settings" at bounding box center [160, 185] width 60 height 12
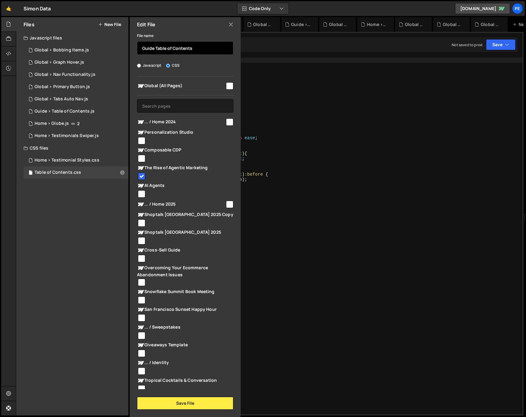
paste input ">"
type input "Guide > TOC Styles"
click at [171, 407] on button "Save File" at bounding box center [185, 403] width 96 height 13
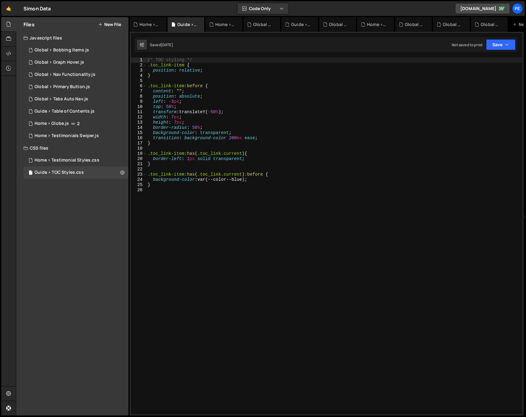
type textarea "border-radius: 50%;"
click at [212, 130] on div "/* TOC styling */ .toc_link-item { position : relative ; } .toc_link-item :befo…" at bounding box center [334, 240] width 376 height 367
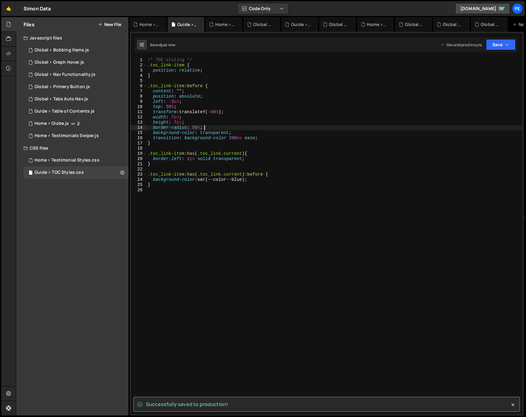
click at [80, 152] on div "CSS files" at bounding box center [72, 148] width 112 height 12
click at [76, 150] on div "CSS files" at bounding box center [72, 148] width 112 height 12
click at [75, 162] on div "Home > Testimonial Styles.css" at bounding box center [67, 160] width 65 height 6
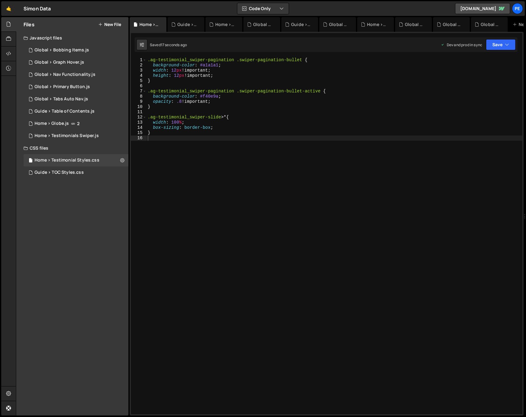
click at [79, 144] on div "CSS files" at bounding box center [72, 148] width 112 height 12
click at [75, 148] on div "CSS files" at bounding box center [72, 148] width 112 height 12
click at [76, 136] on div "Home > Testimonials Swiper.js" at bounding box center [67, 136] width 64 height 6
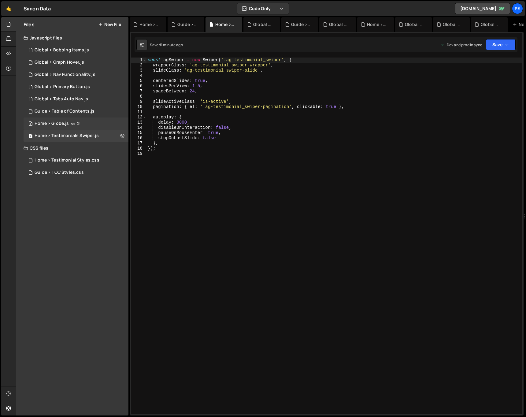
scroll to position [45, 0]
click at [83, 126] on div "2 Home > Globe.js 2" at bounding box center [76, 123] width 105 height 12
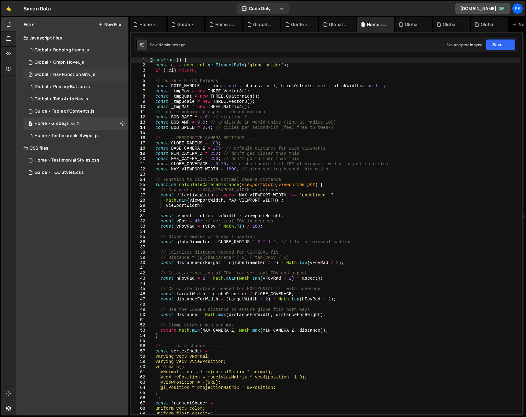
click at [80, 69] on div "1 Global > Nav Functionality.js 0" at bounding box center [76, 74] width 105 height 12
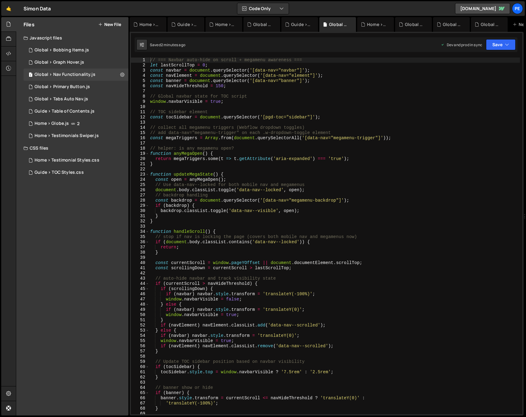
click at [248, 124] on div "// === Navbar auto-hide on scroll + megamenu awareness === let lastScrollTop = …" at bounding box center [334, 240] width 371 height 367
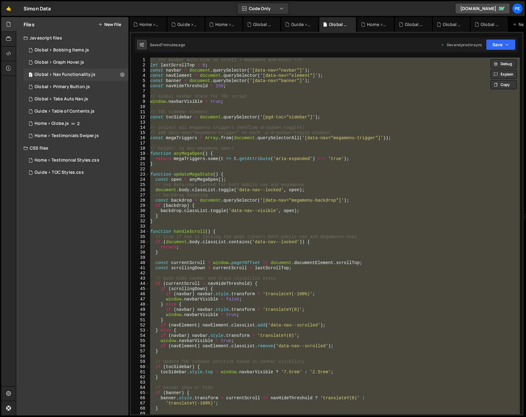
click at [255, 239] on div "// === Navbar auto-hide on scroll + megamenu awareness === let lastScrollTop = …" at bounding box center [334, 235] width 371 height 357
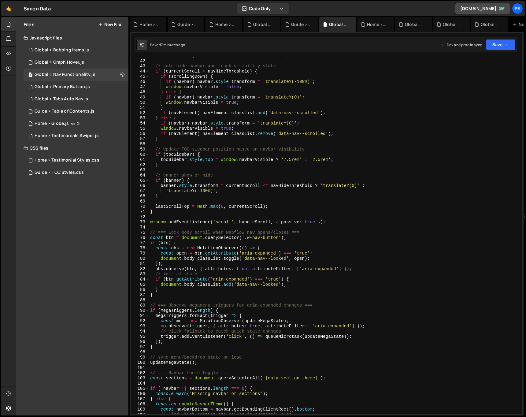
scroll to position [212, 0]
click at [169, 347] on div "const scrollingDown = currentScroll > lastScrollTop ; // auto-hide navbar and t…" at bounding box center [334, 236] width 371 height 367
type textarea "}"
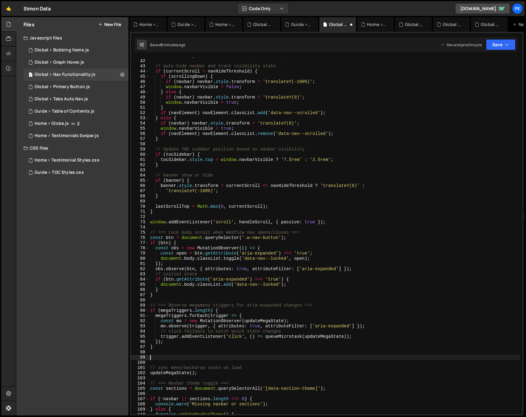
paste textarea "}"
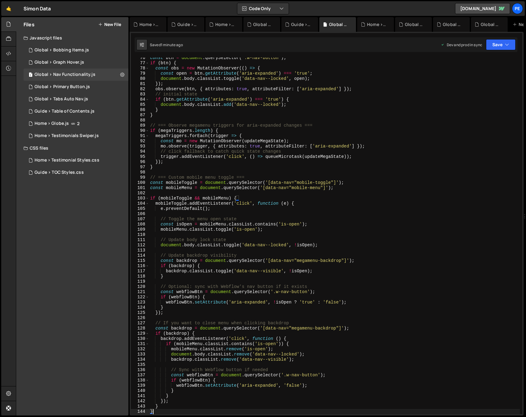
click at [298, 200] on div "const btn = document . querySelector ( '.w-nav-button' ) ; if ( btn ) { const o…" at bounding box center [334, 238] width 371 height 367
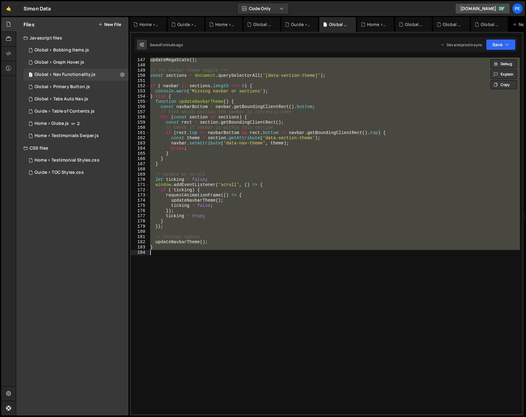
scroll to position [759, 0]
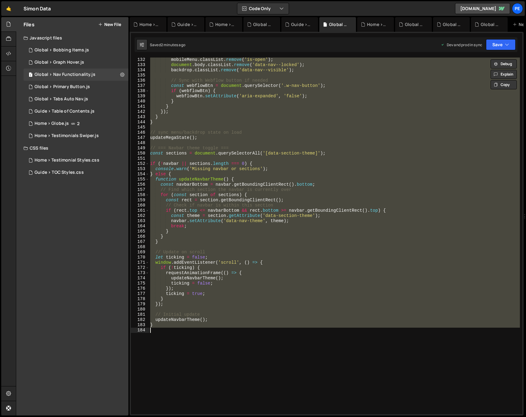
click at [332, 187] on div "mobileMenu . classList . remove ( 'is-open' ) ; document . body . classList . r…" at bounding box center [334, 235] width 371 height 357
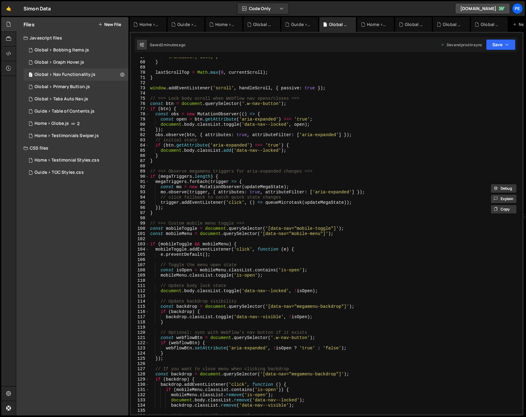
scroll to position [0, 0]
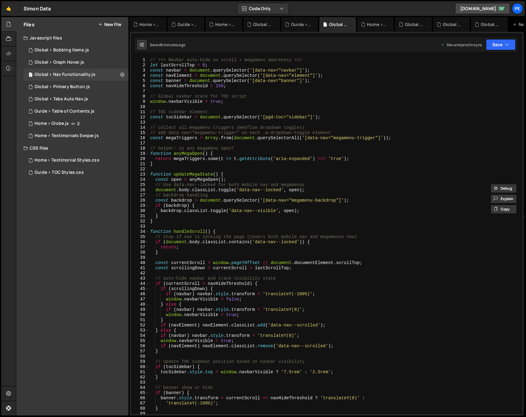
click at [323, 160] on div "// === Navbar auto-hide on scroll + megamenu awareness === let lastScrollTop = …" at bounding box center [334, 240] width 371 height 367
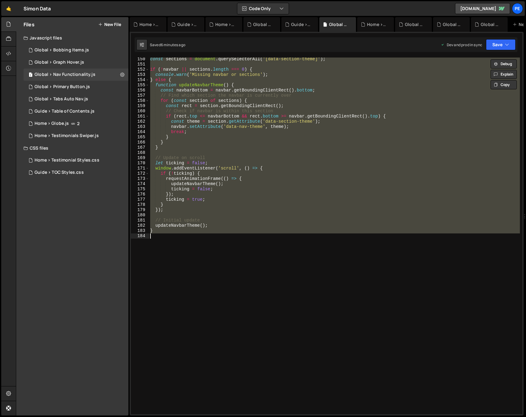
paste textarea
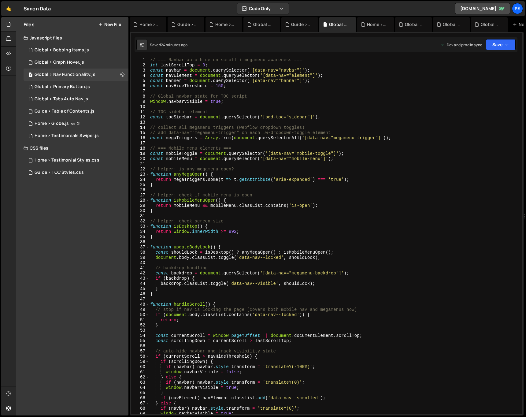
scroll to position [2, 0]
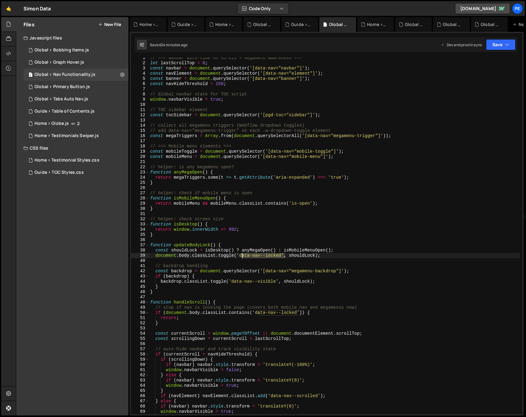
drag, startPoint x: 267, startPoint y: 254, endPoint x: 241, endPoint y: 257, distance: 26.2
click at [241, 257] on div "// === Navbar auto-hide on scroll + megamenu awareness === let lastScrollTop = …" at bounding box center [334, 238] width 371 height 367
type textarea "document.body.classList.toggle('data-nav--locked', shouldLock);"
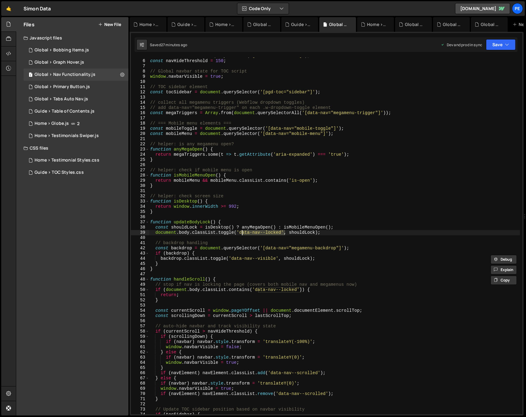
scroll to position [0, 0]
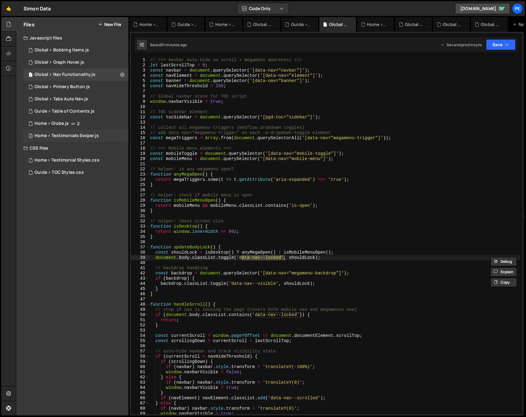
click at [73, 133] on div "Home > Testimonials Swiper.js" at bounding box center [67, 136] width 64 height 6
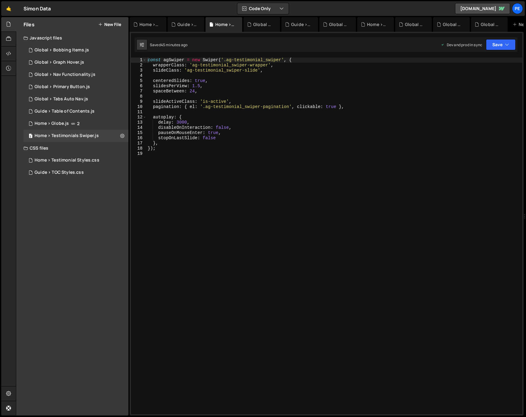
scroll to position [45, 0]
click at [71, 53] on div "1 Global > Bobbing Items.js 0" at bounding box center [76, 50] width 105 height 12
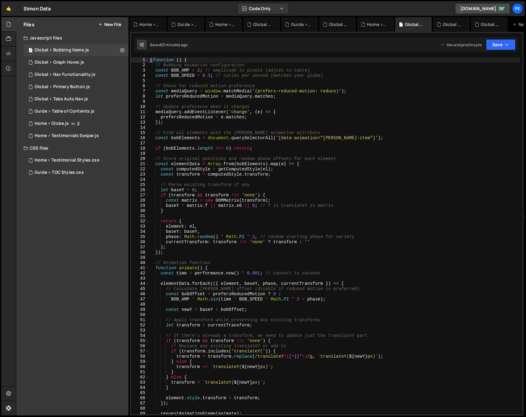
scroll to position [0, 0]
type textarea "const bobElements = document.querySelectorAll('[data-animation="[PERSON_NAME]-i…"
drag, startPoint x: 350, startPoint y: 139, endPoint x: 328, endPoint y: 139, distance: 22.3
click at [328, 139] on div "( function ( ) { // Bobbing animation configuration const BOB_AMP = 2 ; // ampl…" at bounding box center [334, 240] width 371 height 367
